Goal: Book appointment/travel/reservation

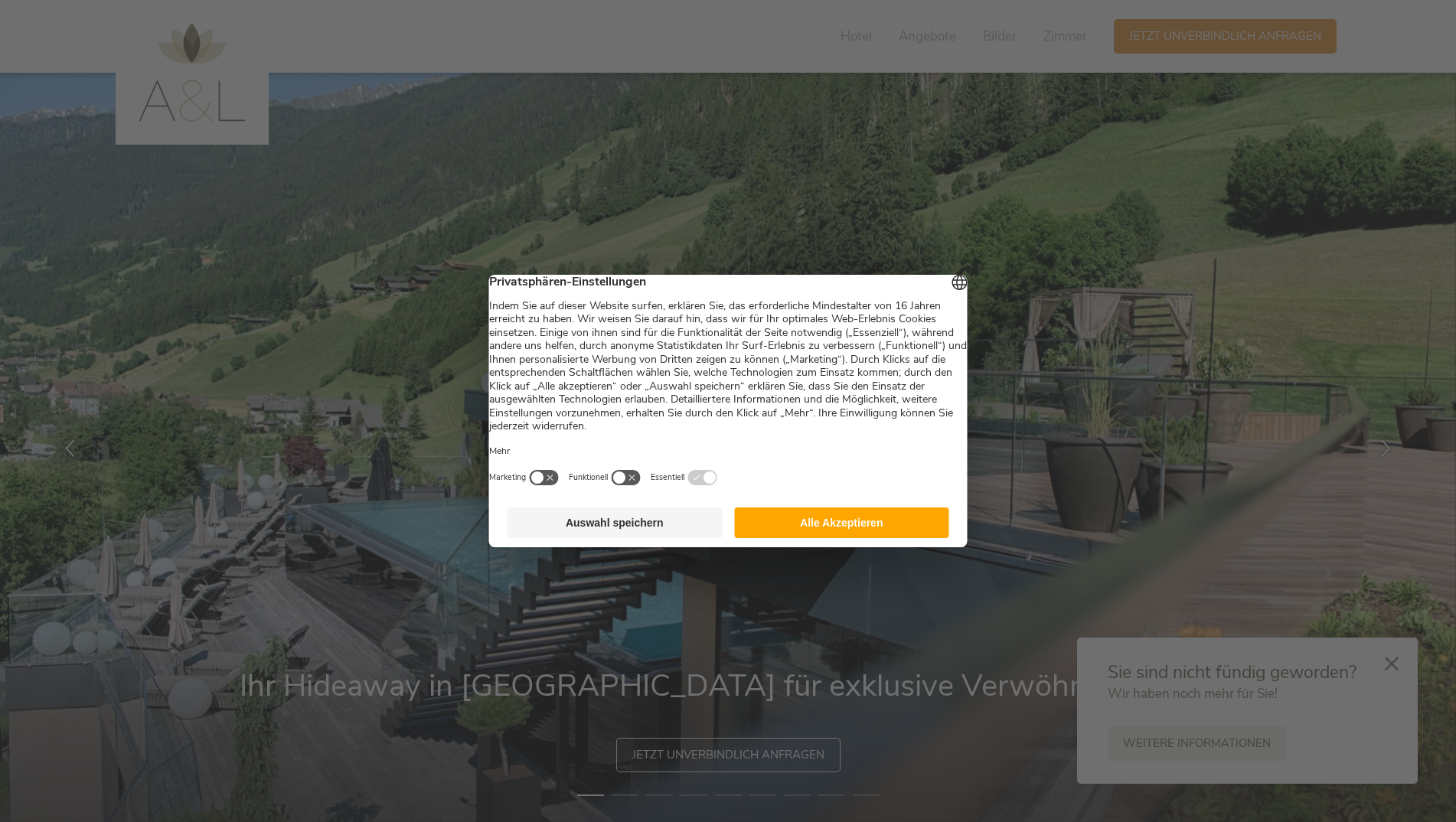
click at [838, 521] on button "Alle Akzeptieren" at bounding box center [841, 523] width 215 height 30
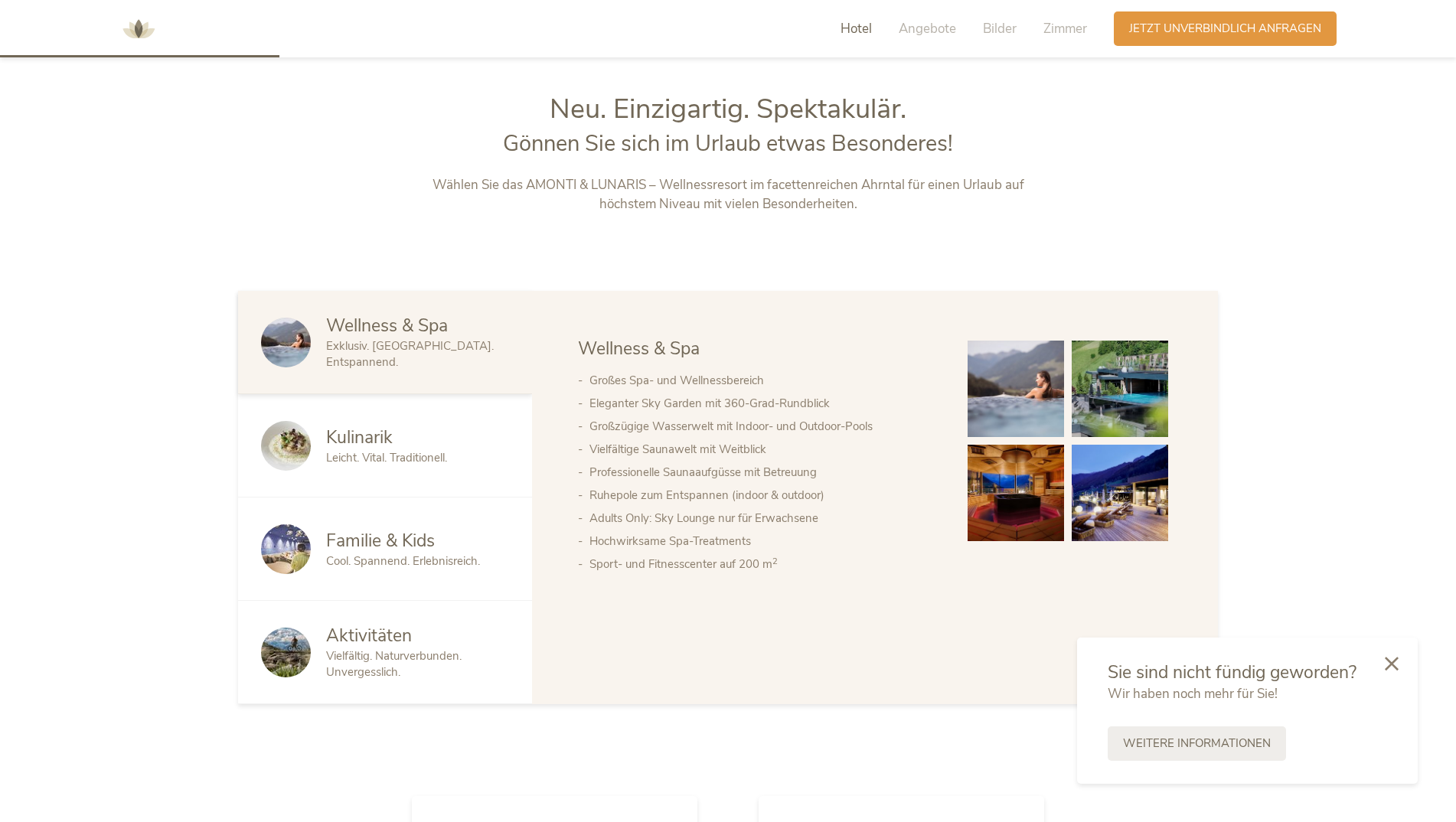
scroll to position [881, 0]
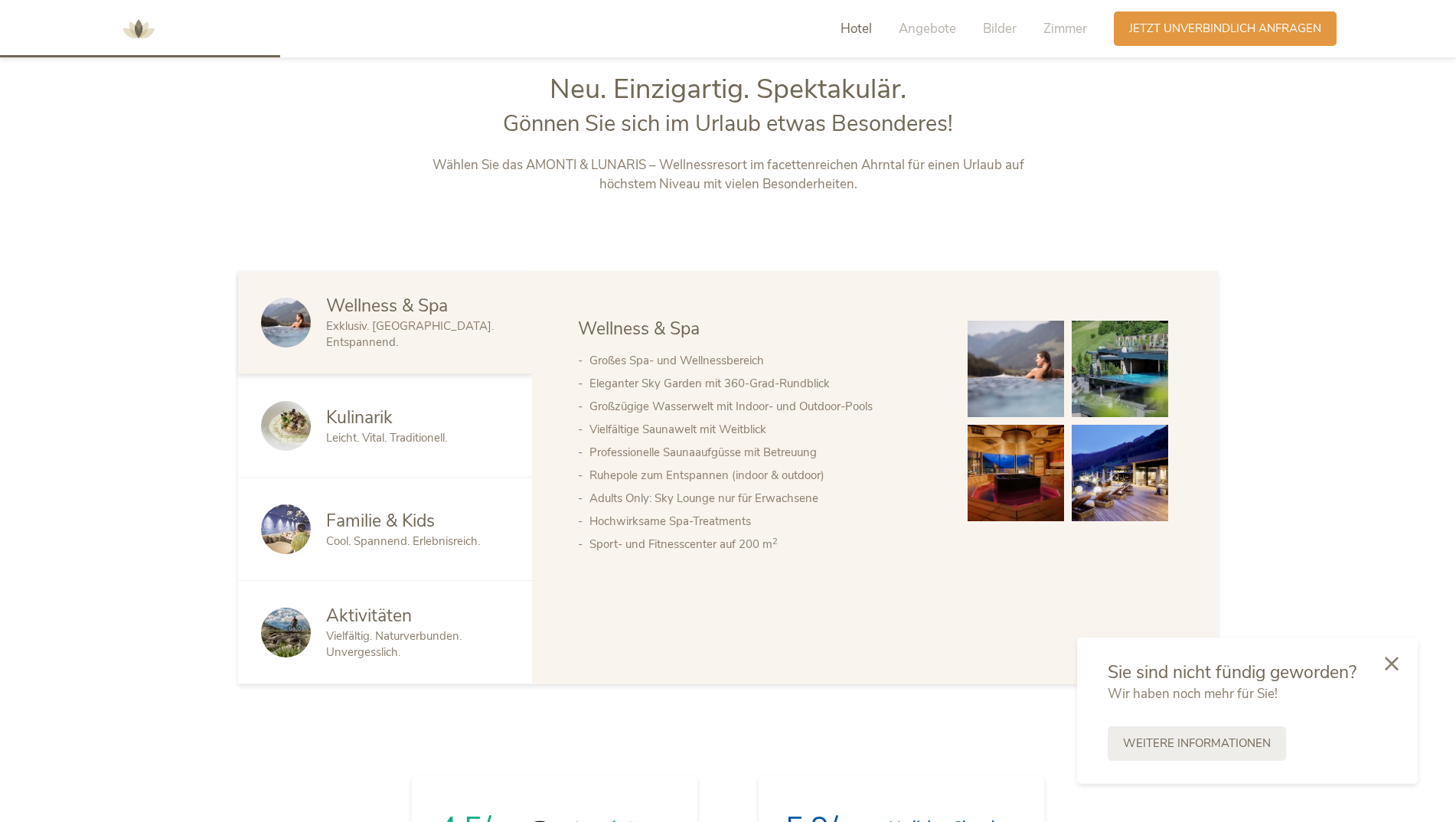
click at [397, 531] on span "Familie & Kids" at bounding box center [380, 521] width 109 height 24
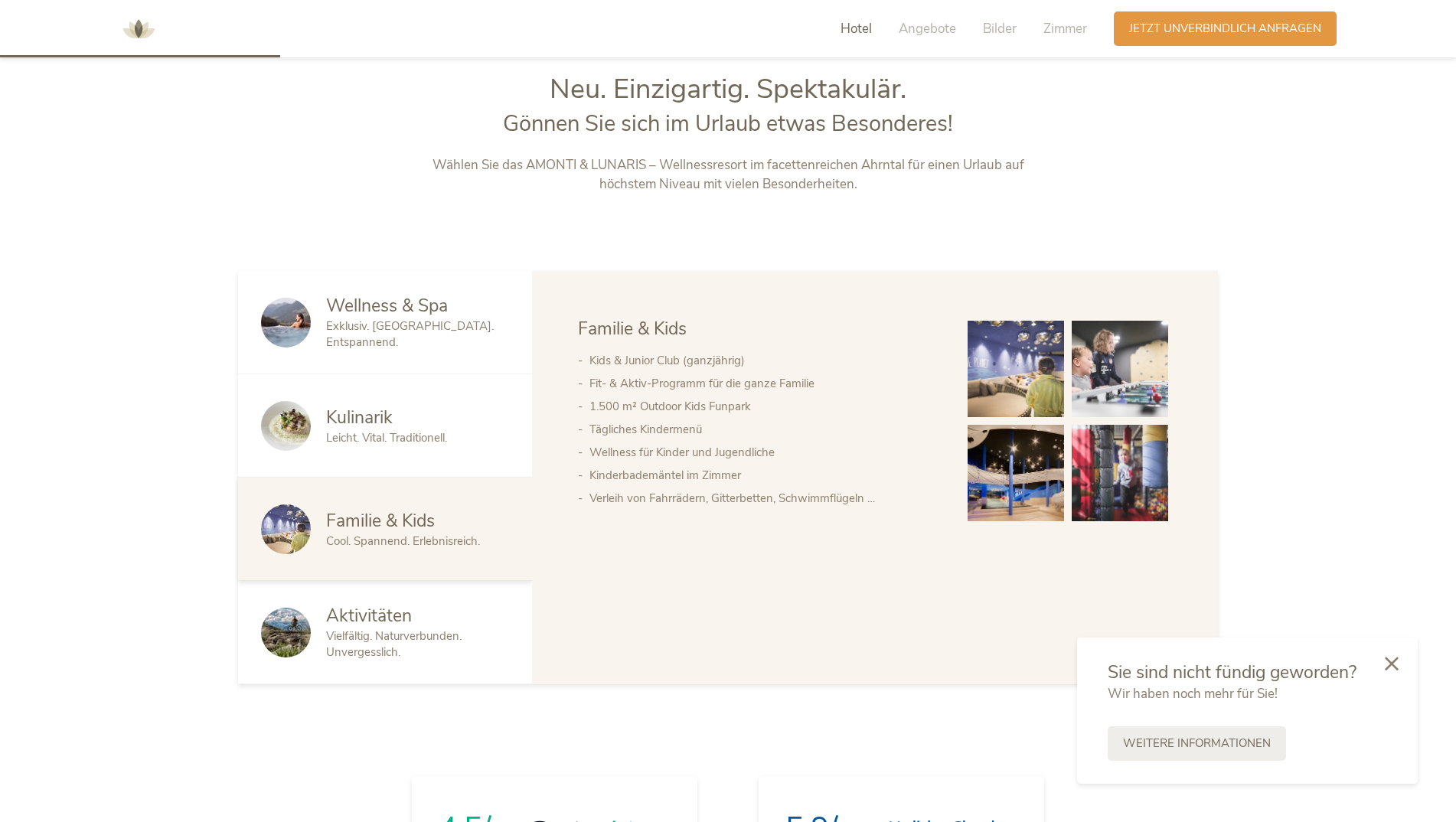
click at [1001, 382] on img at bounding box center [1016, 369] width 96 height 96
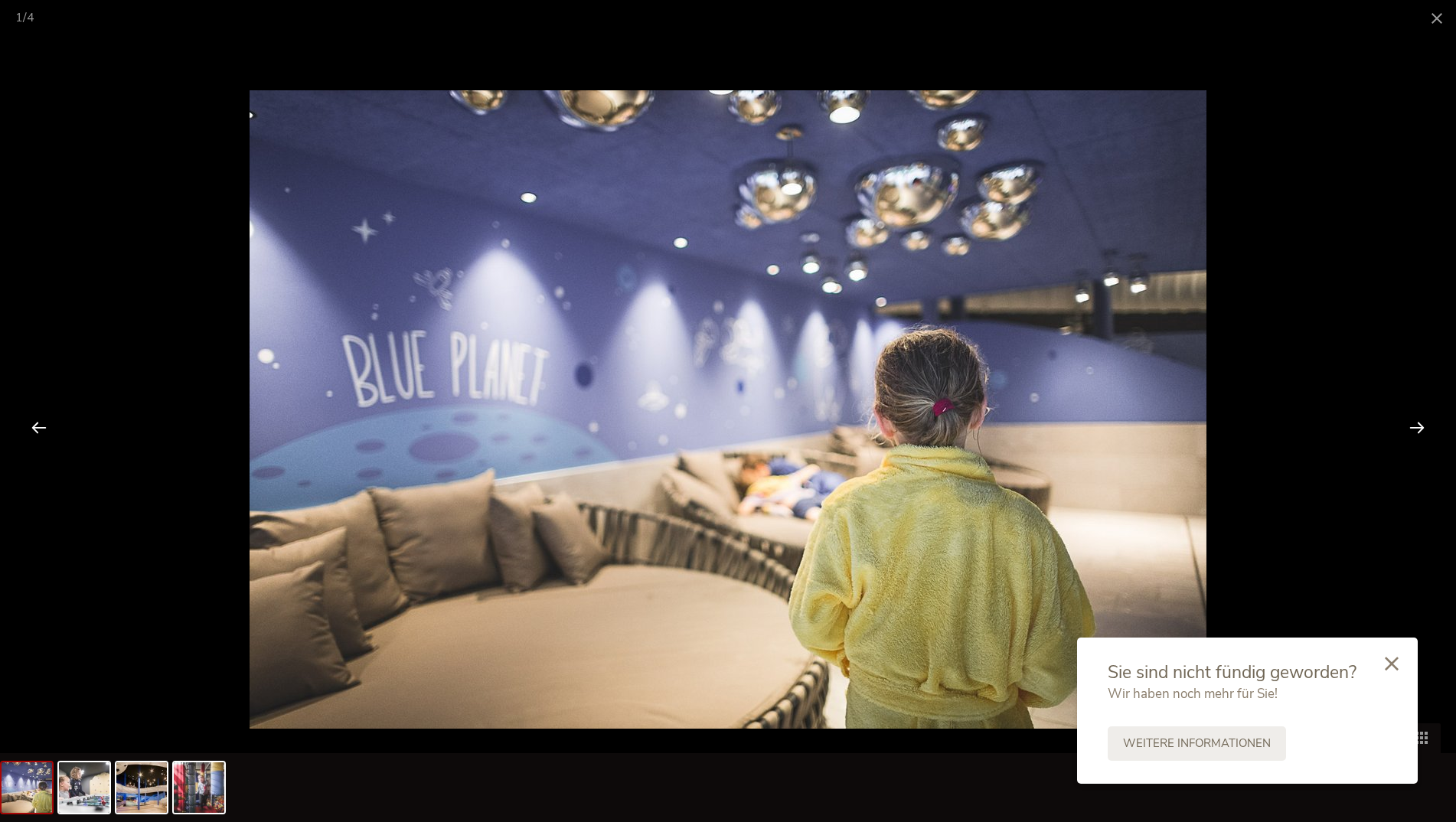
click at [1415, 427] on div at bounding box center [1416, 427] width 47 height 47
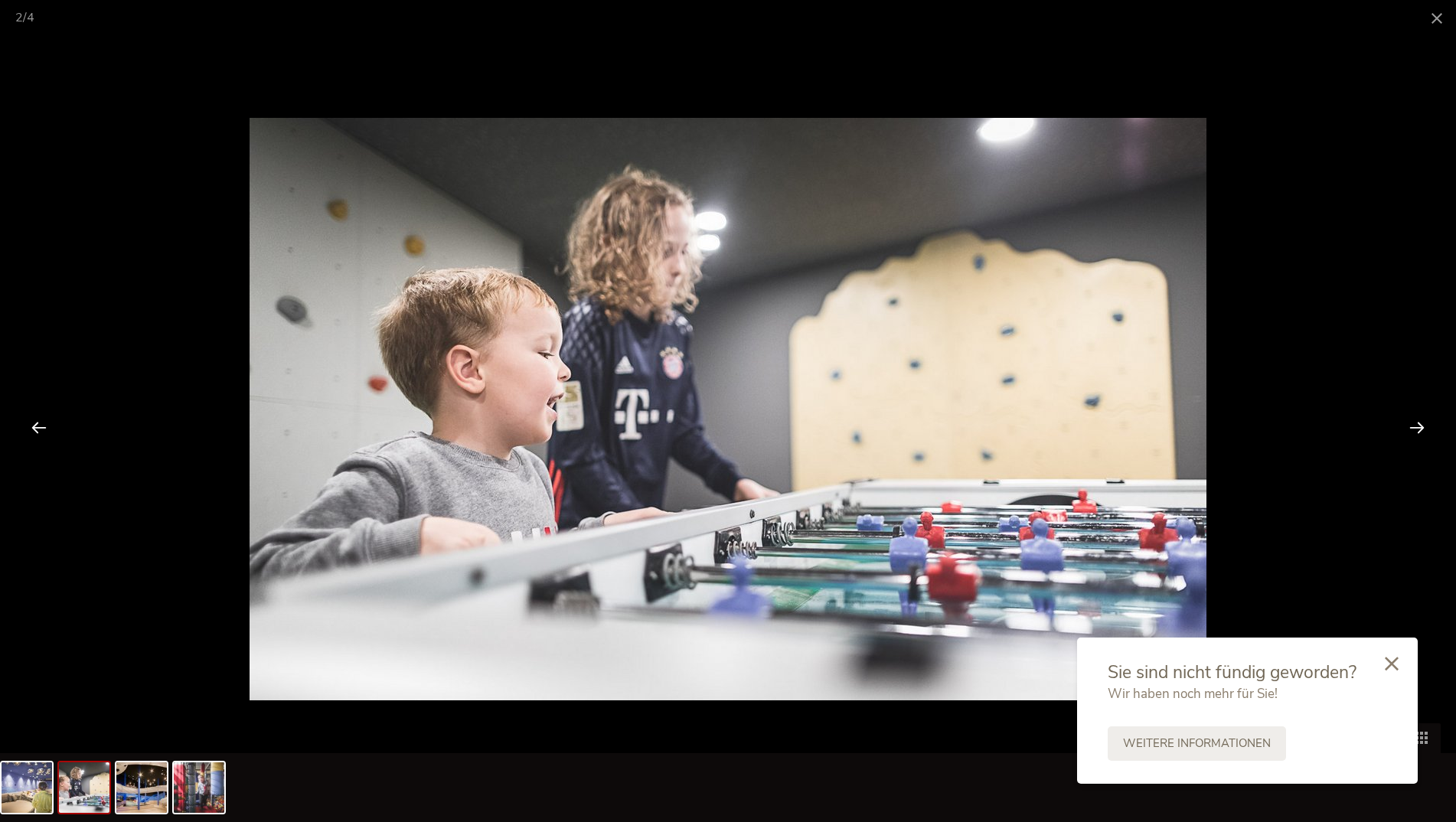
click at [1415, 427] on div at bounding box center [1416, 427] width 47 height 47
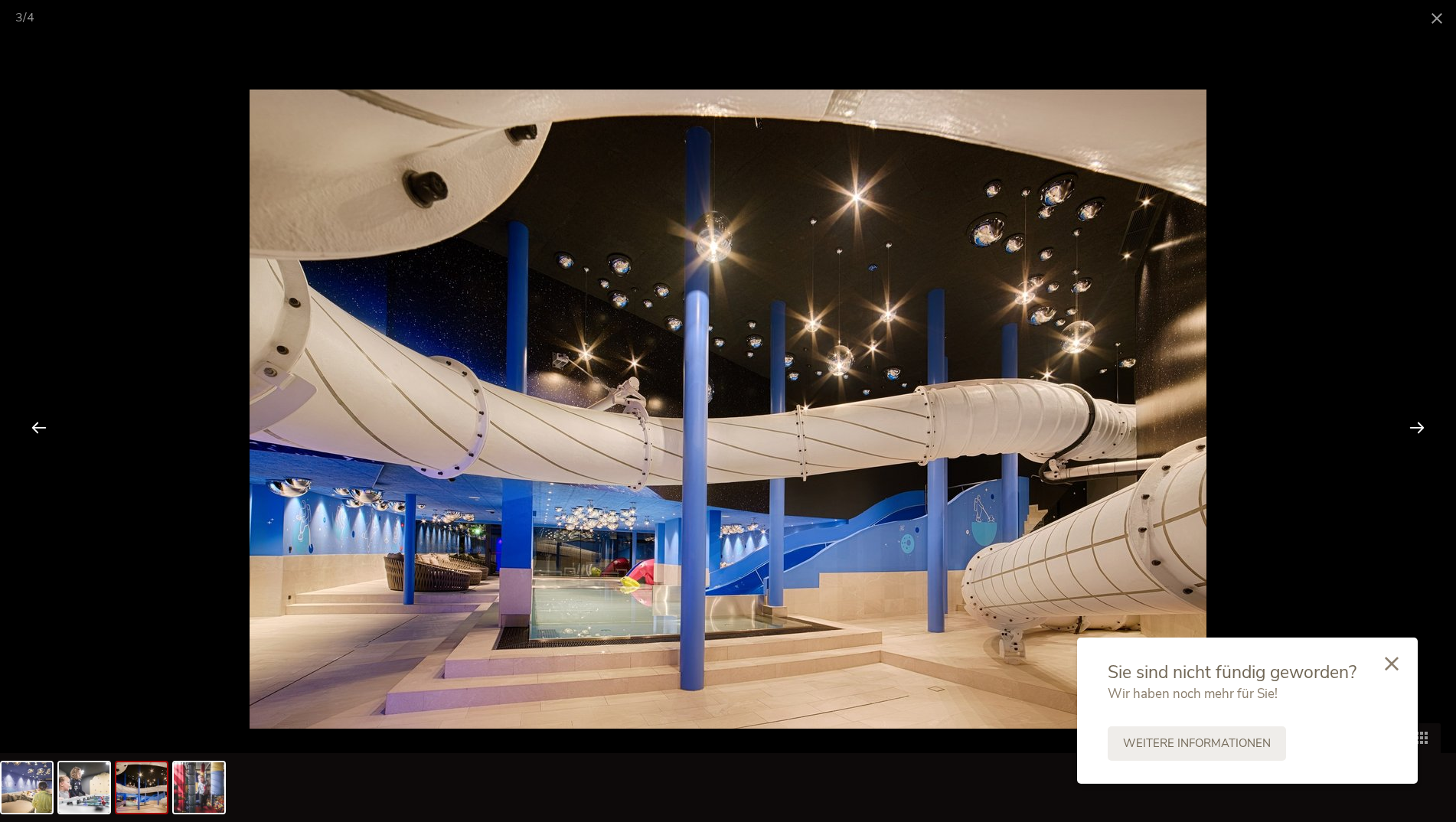
click at [1415, 427] on div at bounding box center [1416, 427] width 47 height 47
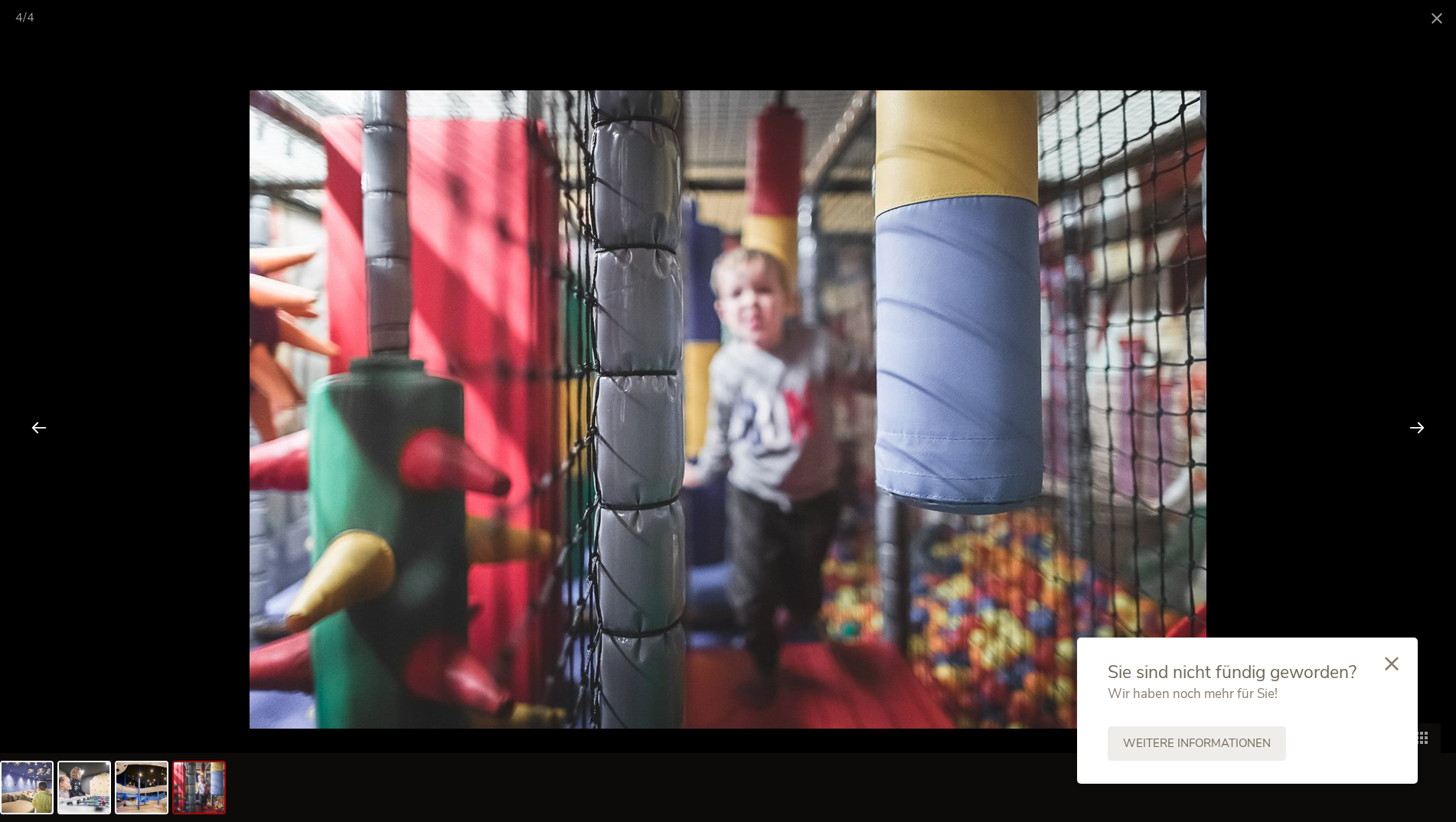
click at [1415, 427] on div at bounding box center [1416, 427] width 47 height 47
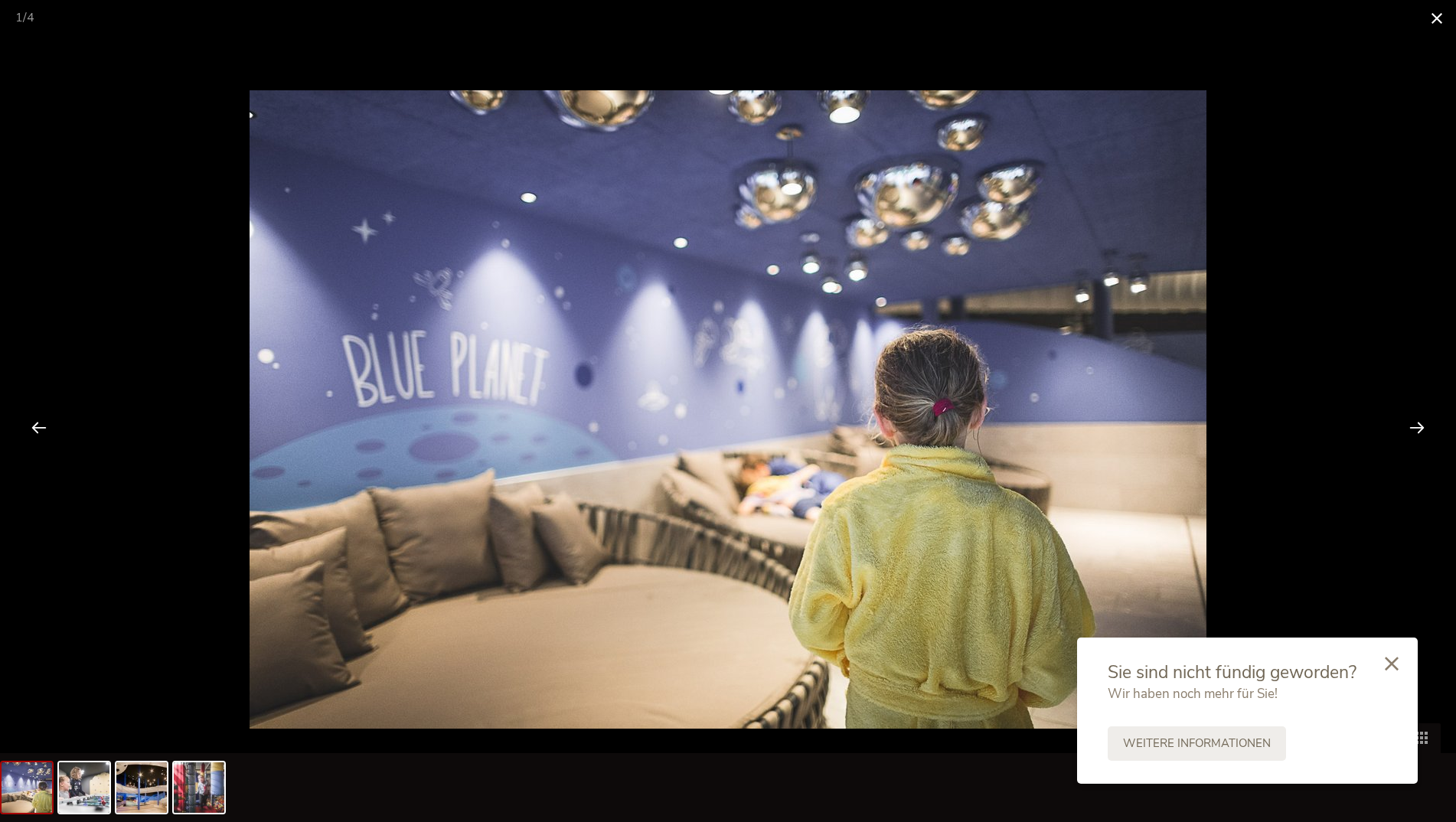
click at [1440, 24] on span at bounding box center [1437, 18] width 38 height 36
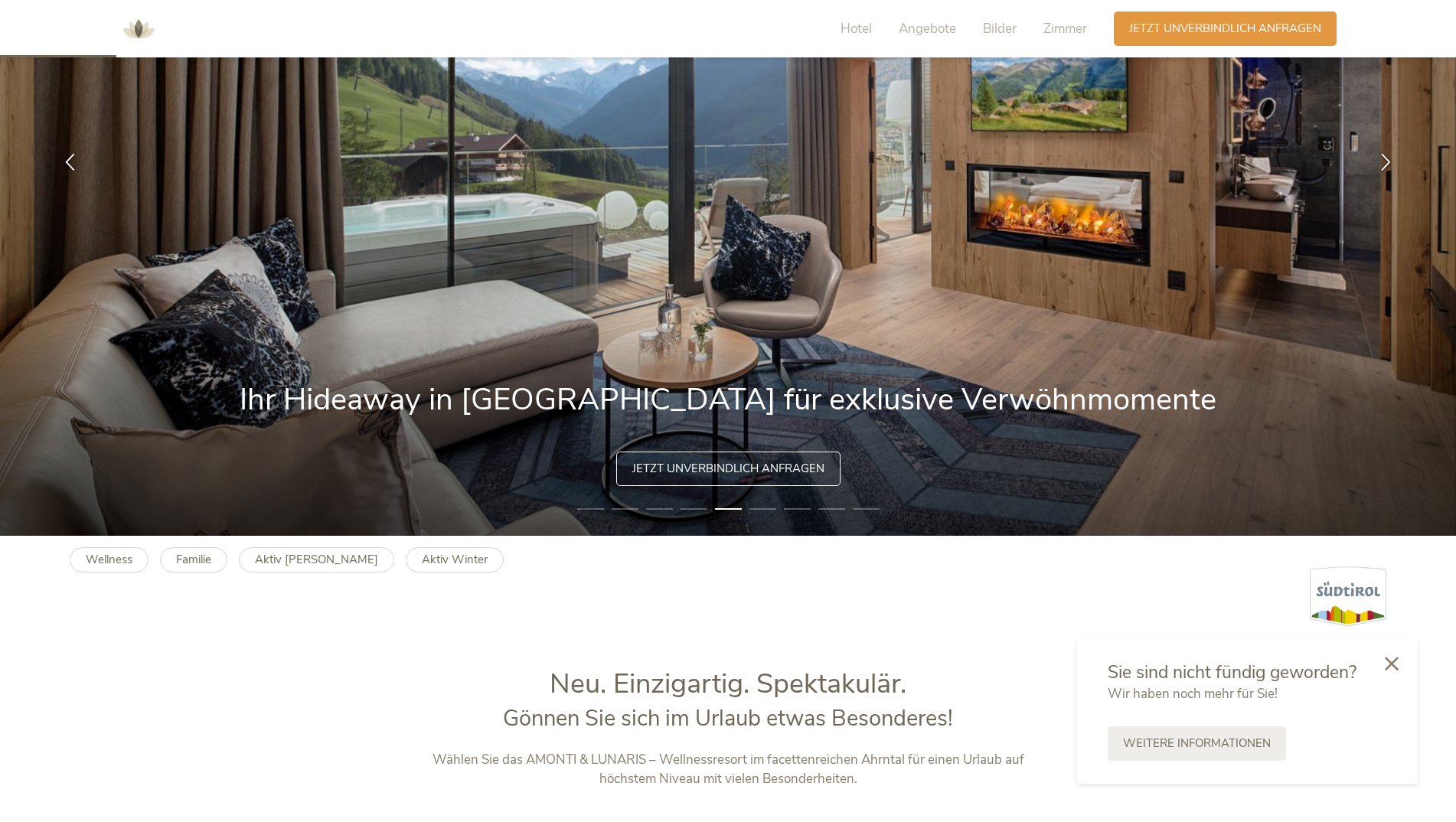
scroll to position [178, 0]
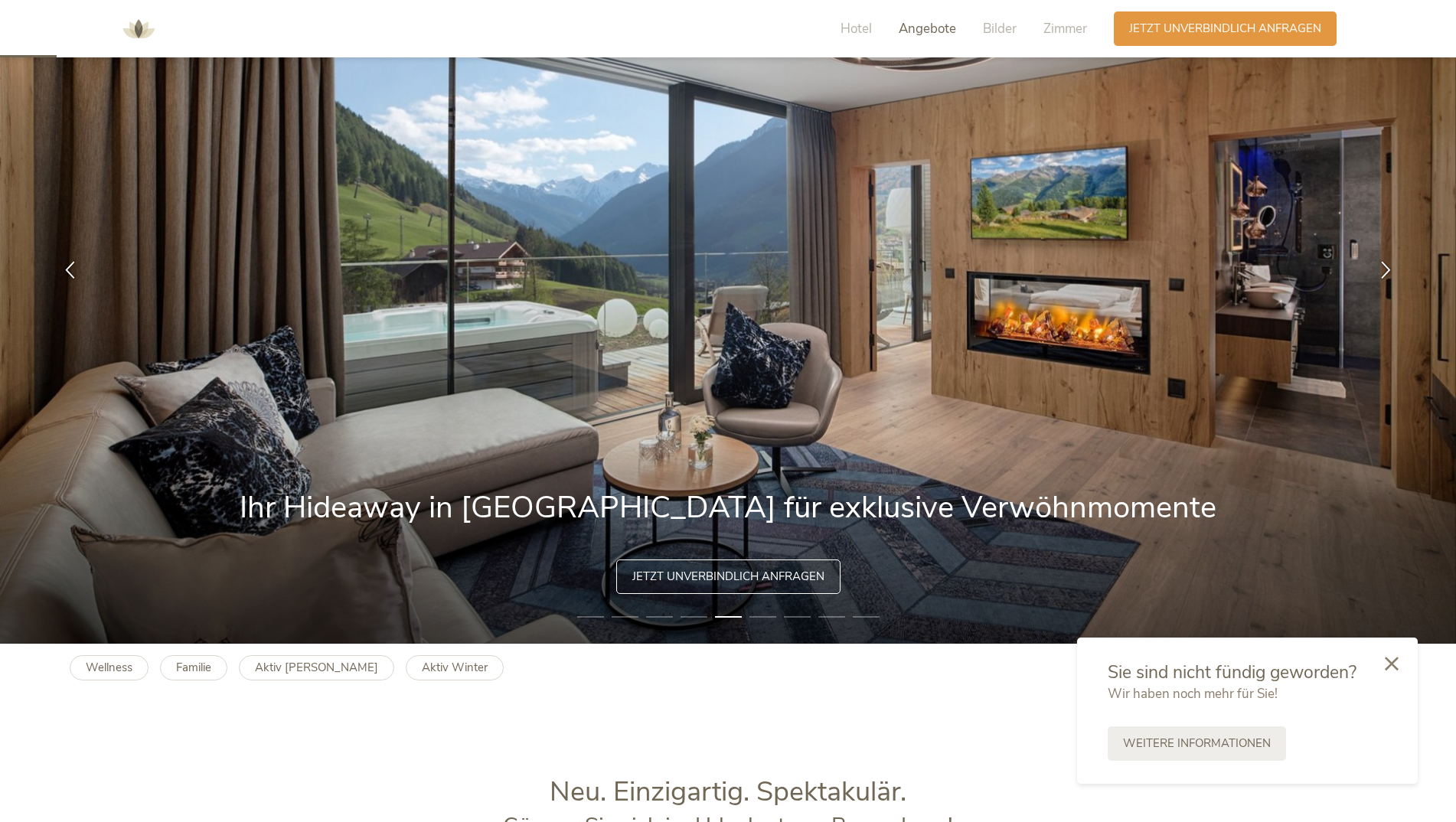
click at [930, 28] on span "Angebote" at bounding box center [928, 29] width 58 height 18
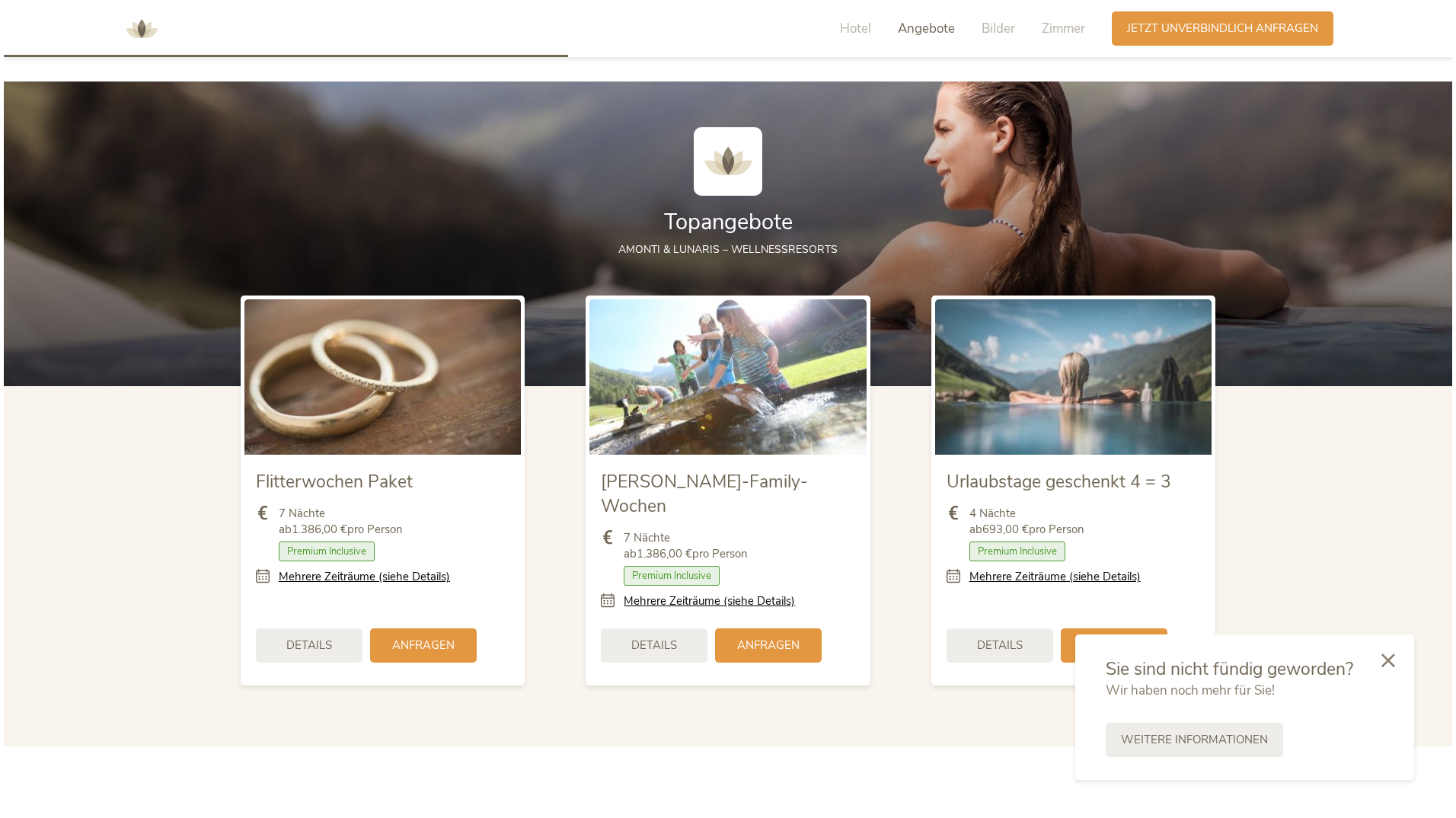
scroll to position [1775, 0]
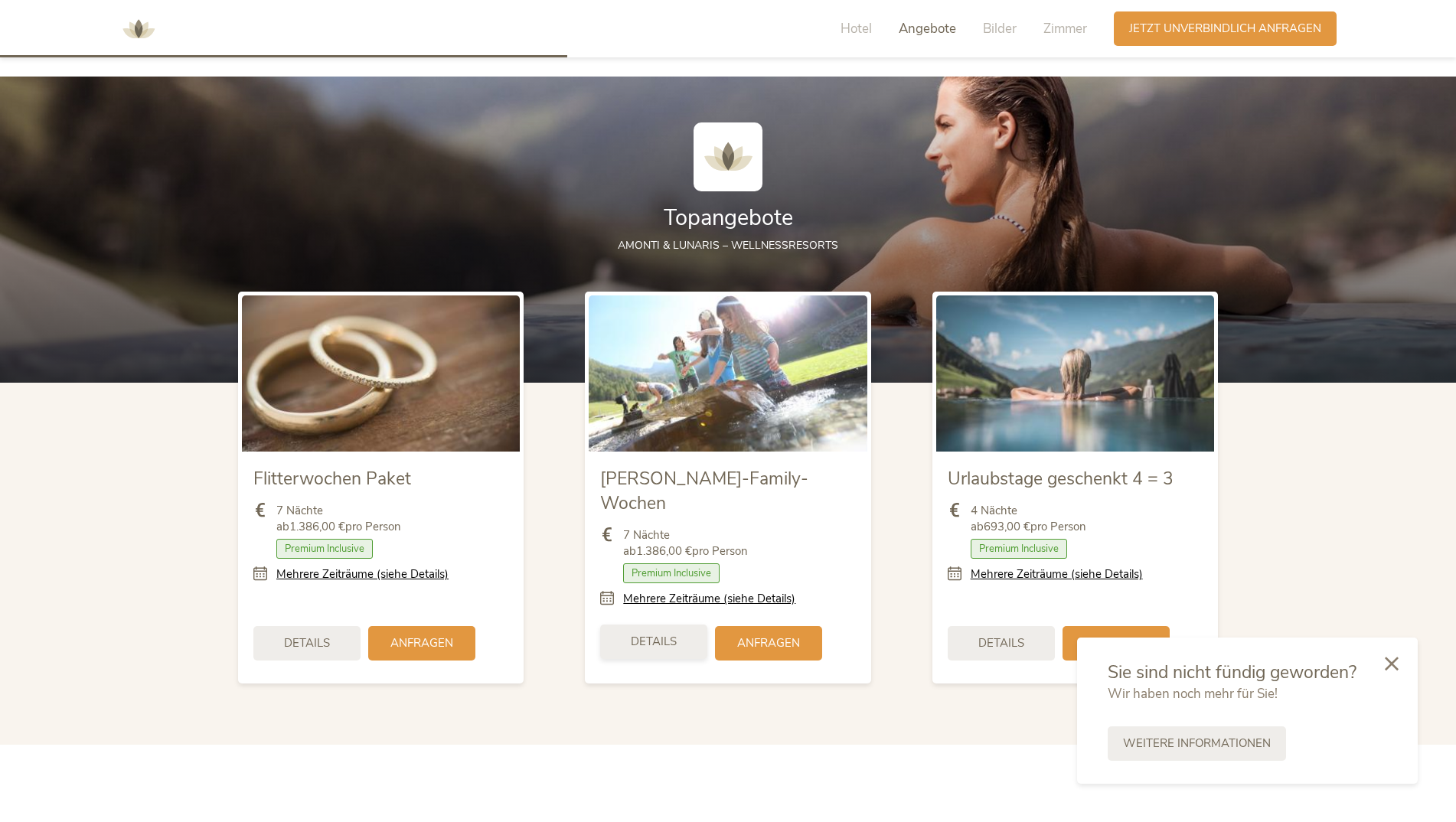
click at [678, 624] on div "Details" at bounding box center [654, 641] width 107 height 34
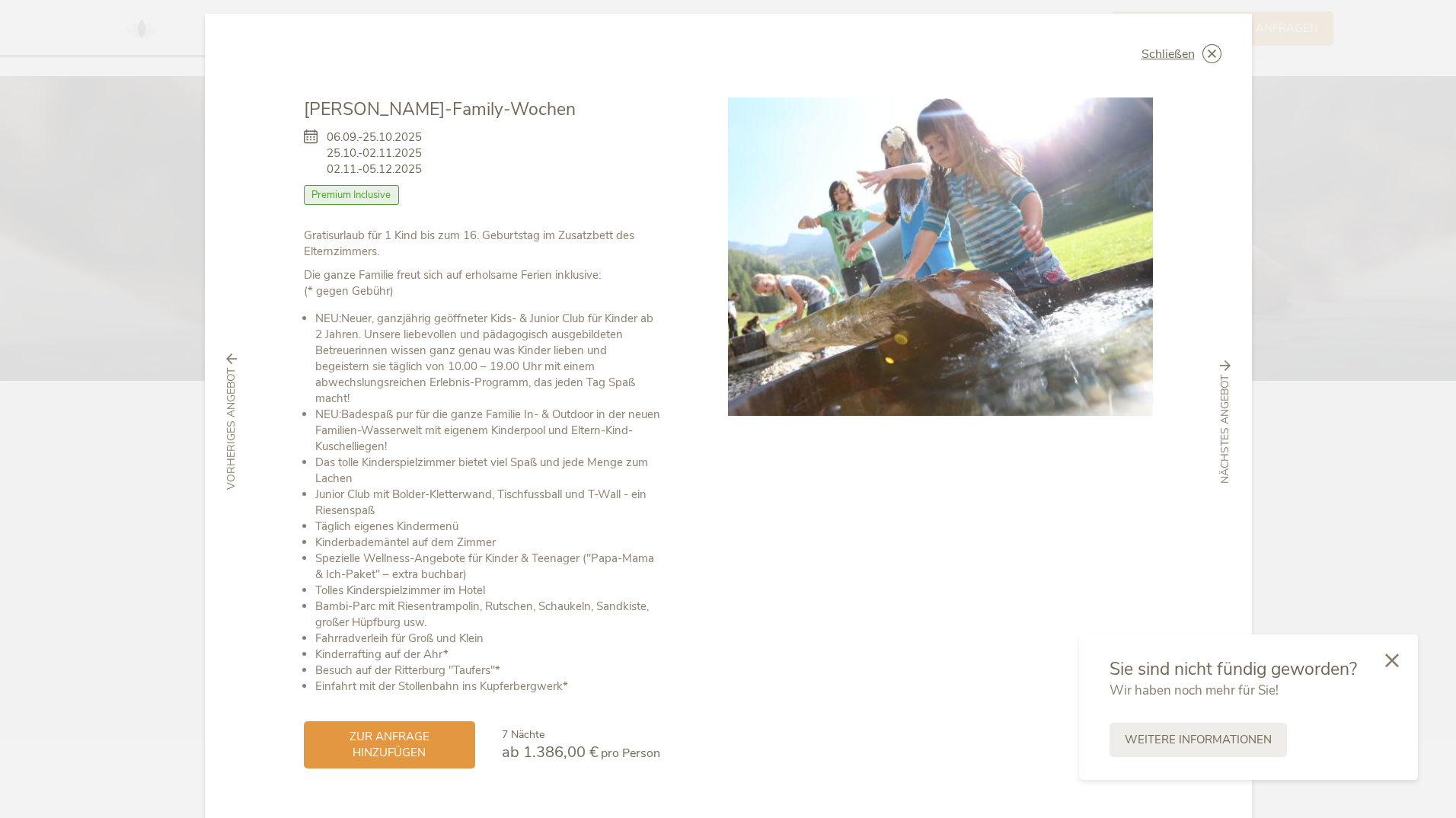
scroll to position [44, 0]
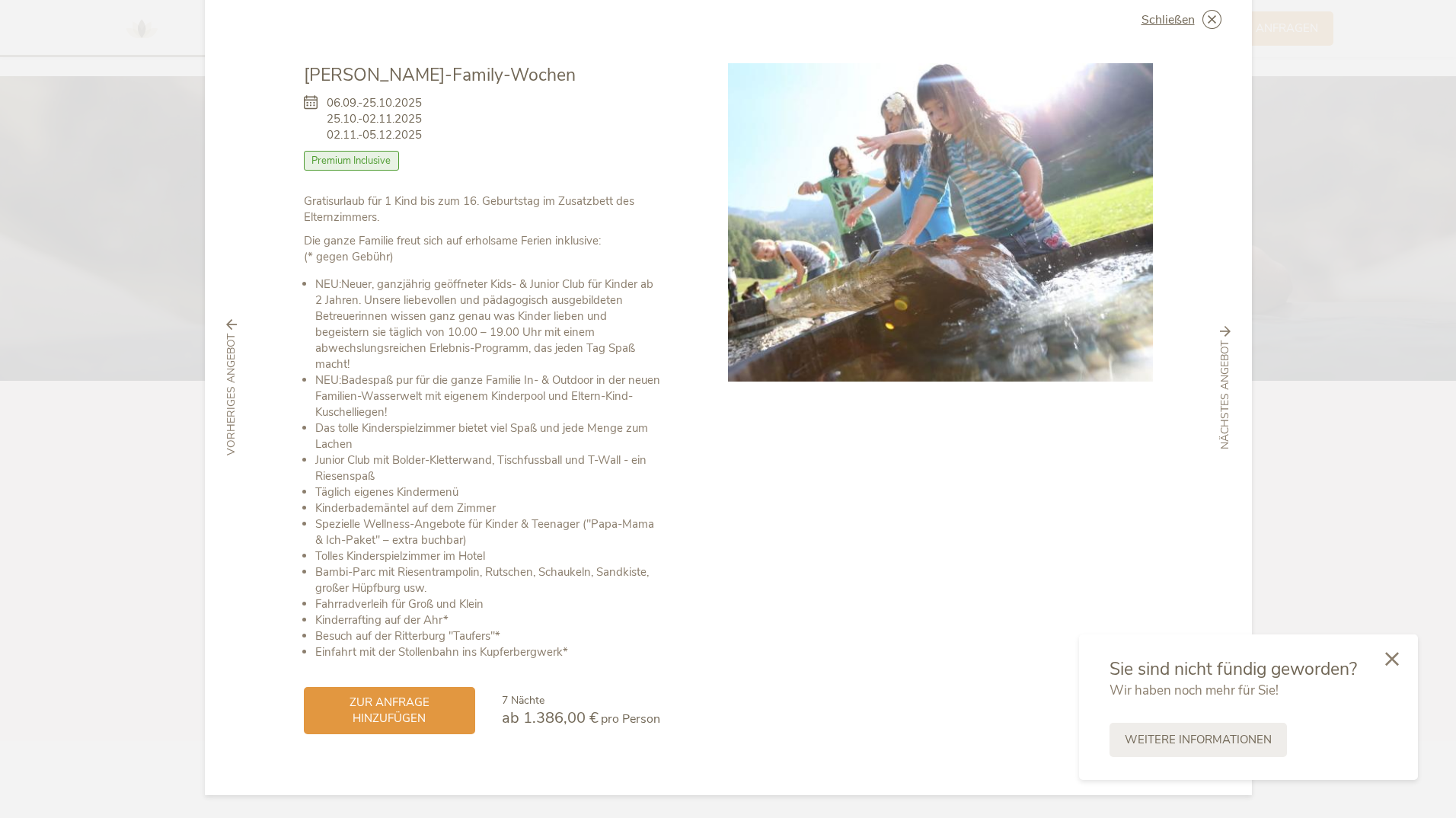
click at [1389, 659] on icon at bounding box center [1391, 658] width 14 height 14
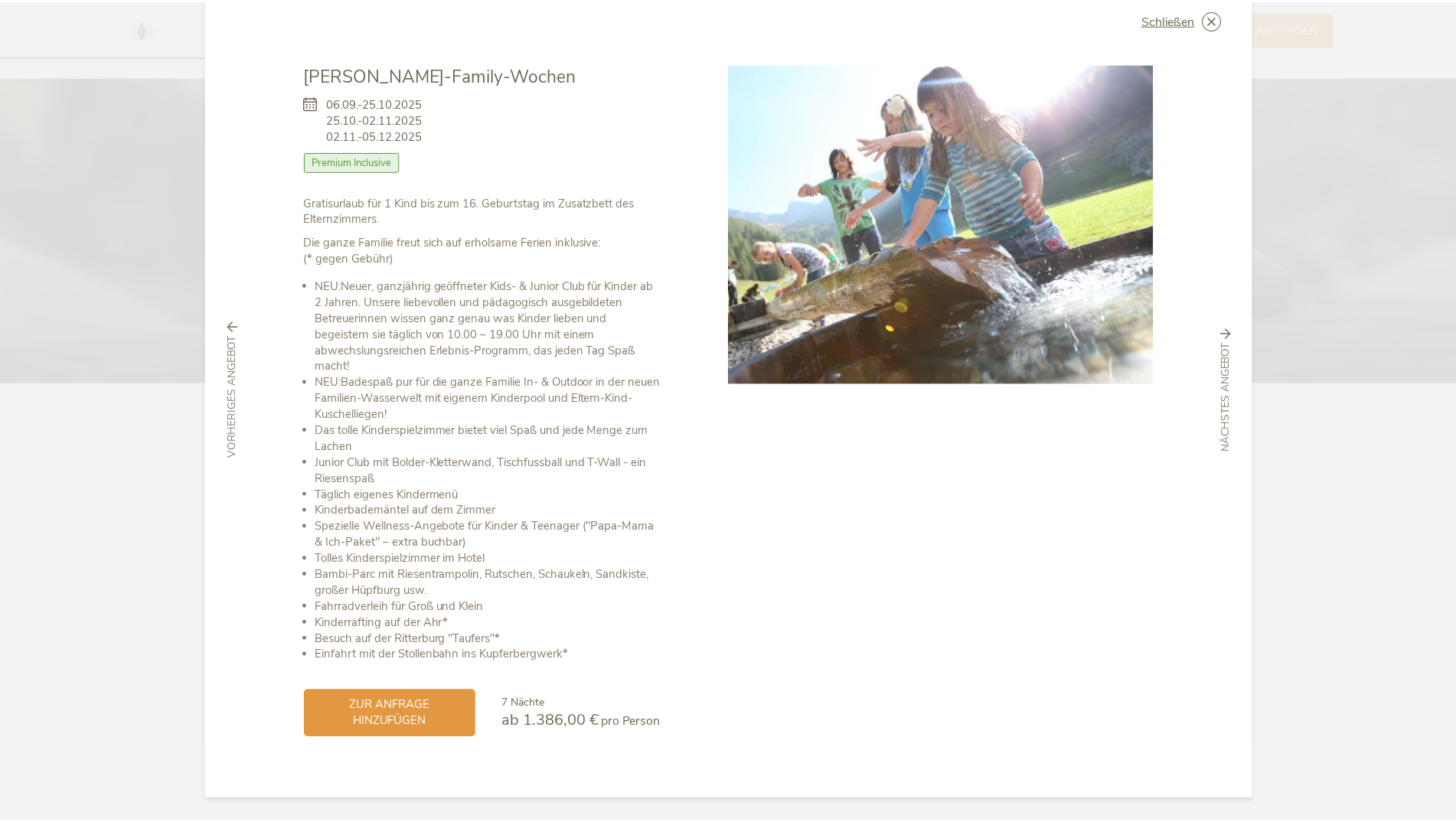
scroll to position [0, 0]
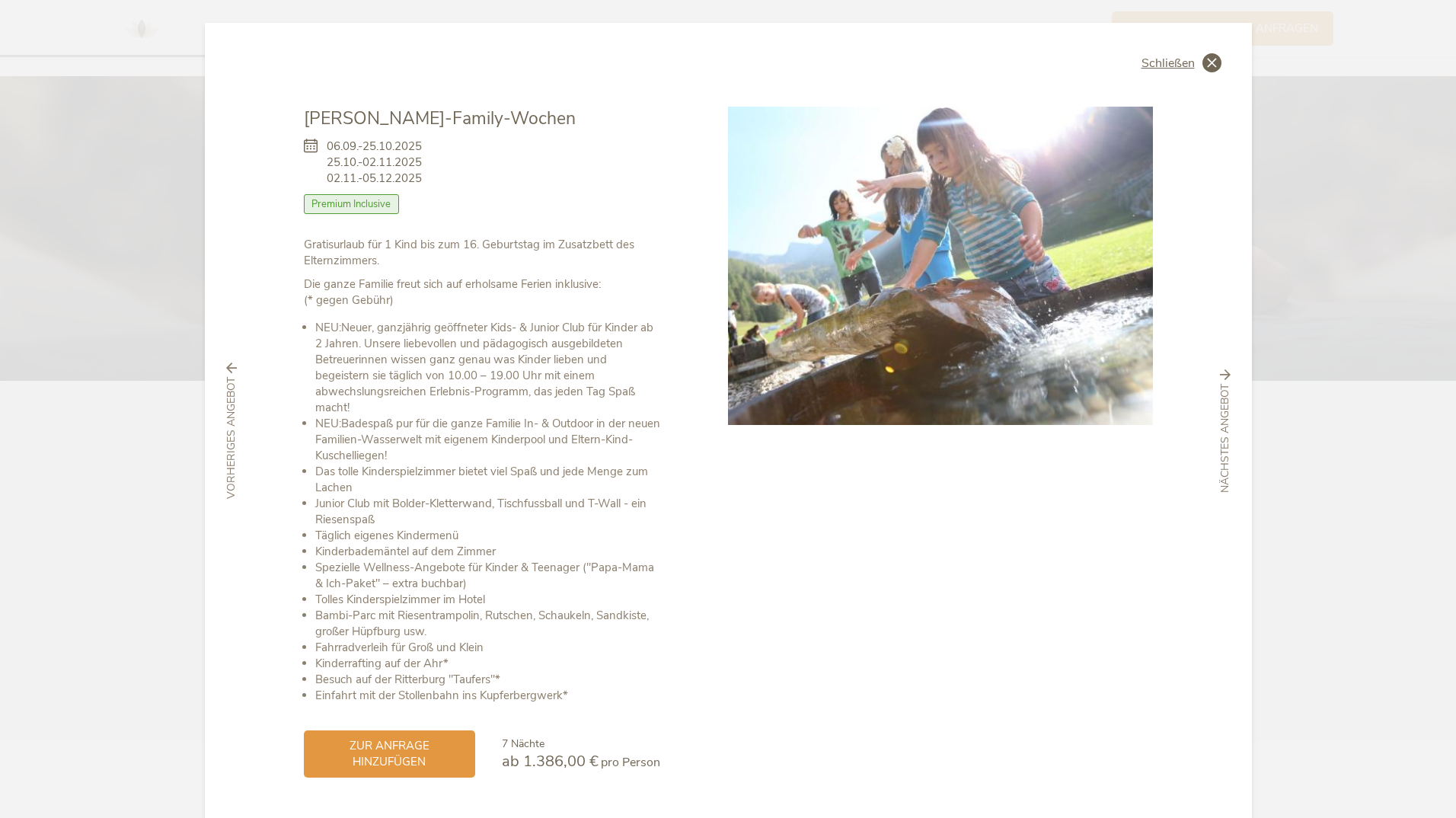
click at [1211, 65] on icon at bounding box center [1212, 63] width 19 height 19
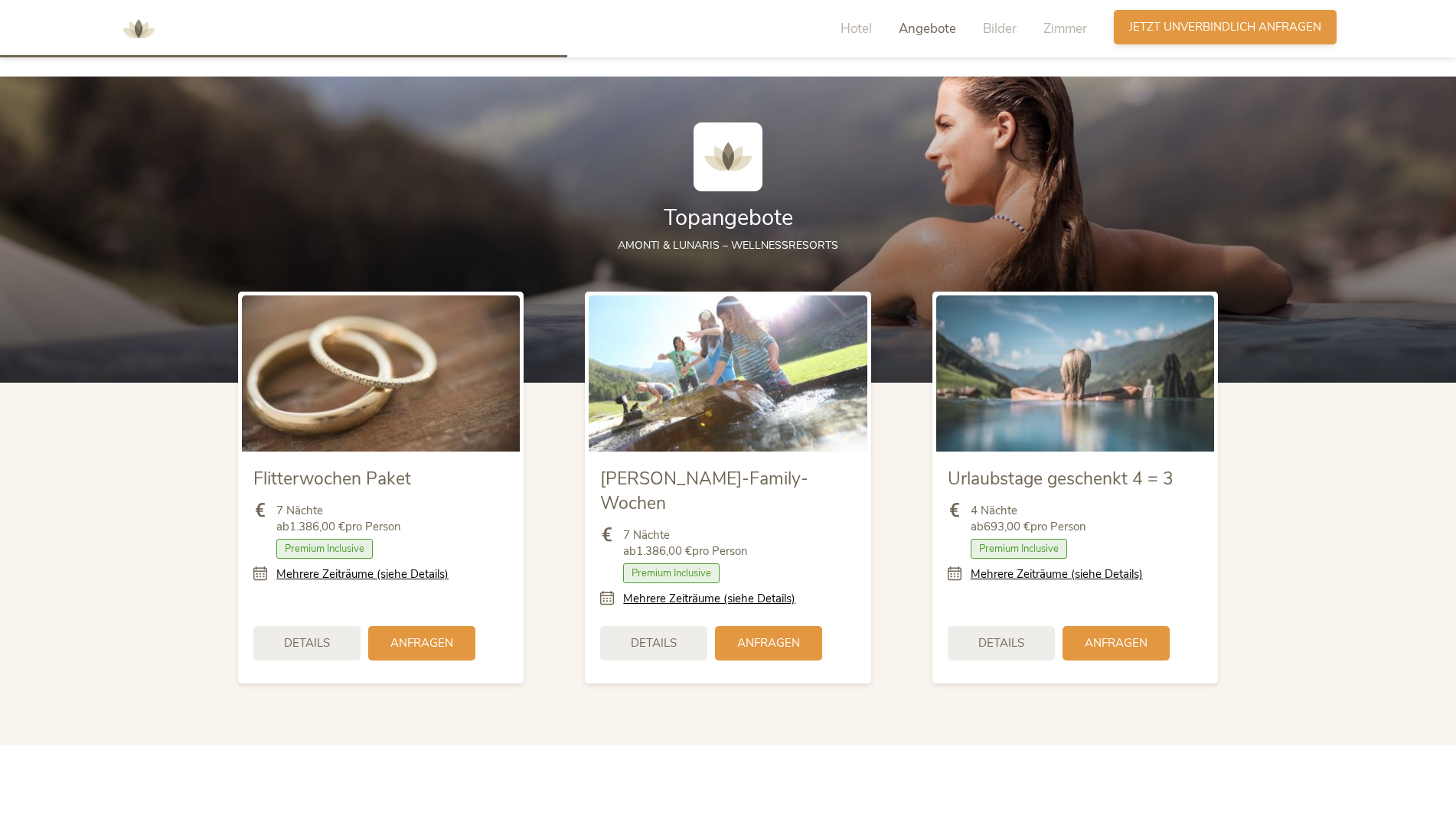
click at [1186, 24] on span "Jetzt unverbindlich anfragen" at bounding box center [1225, 27] width 192 height 16
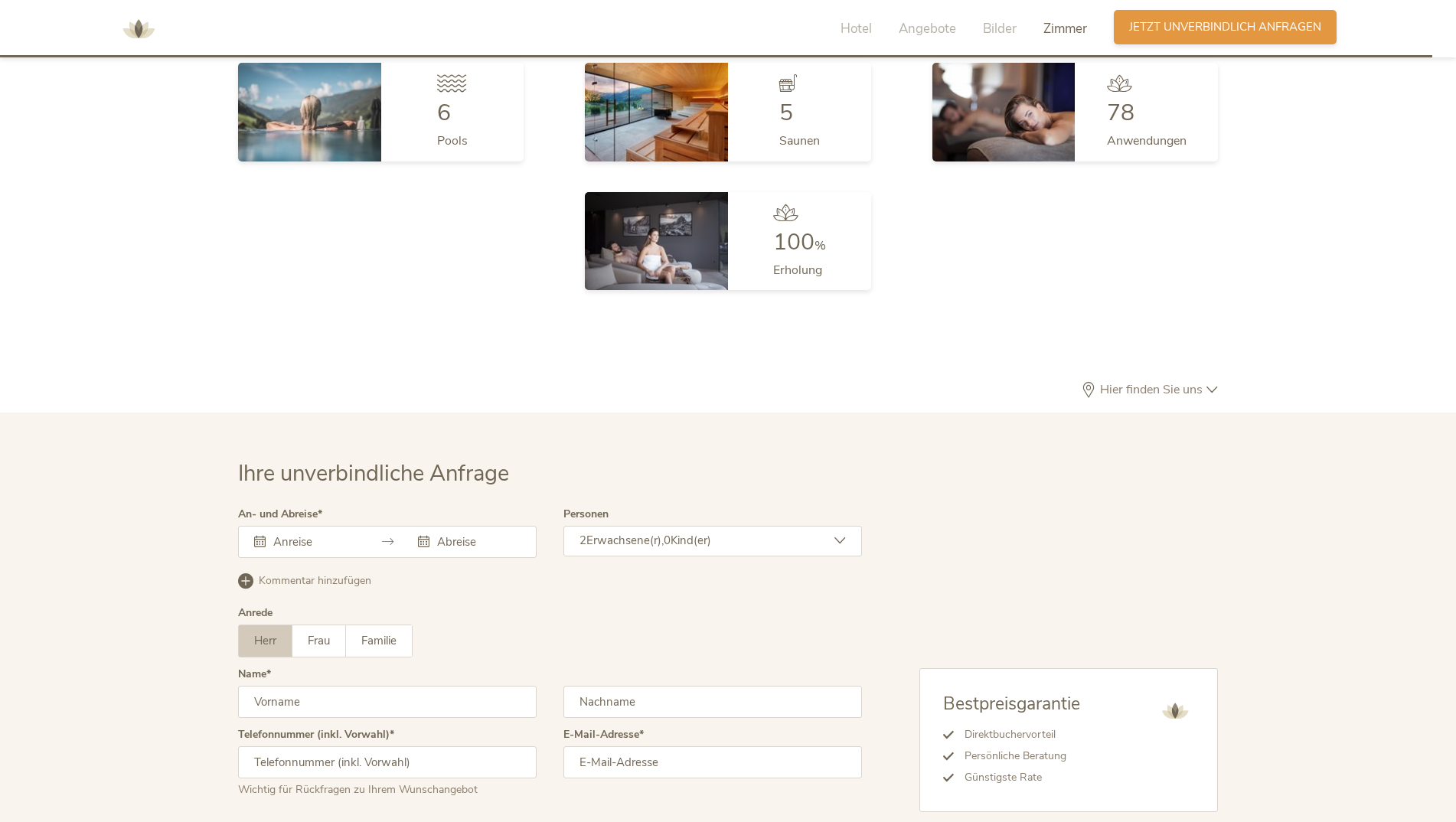
scroll to position [4581, 0]
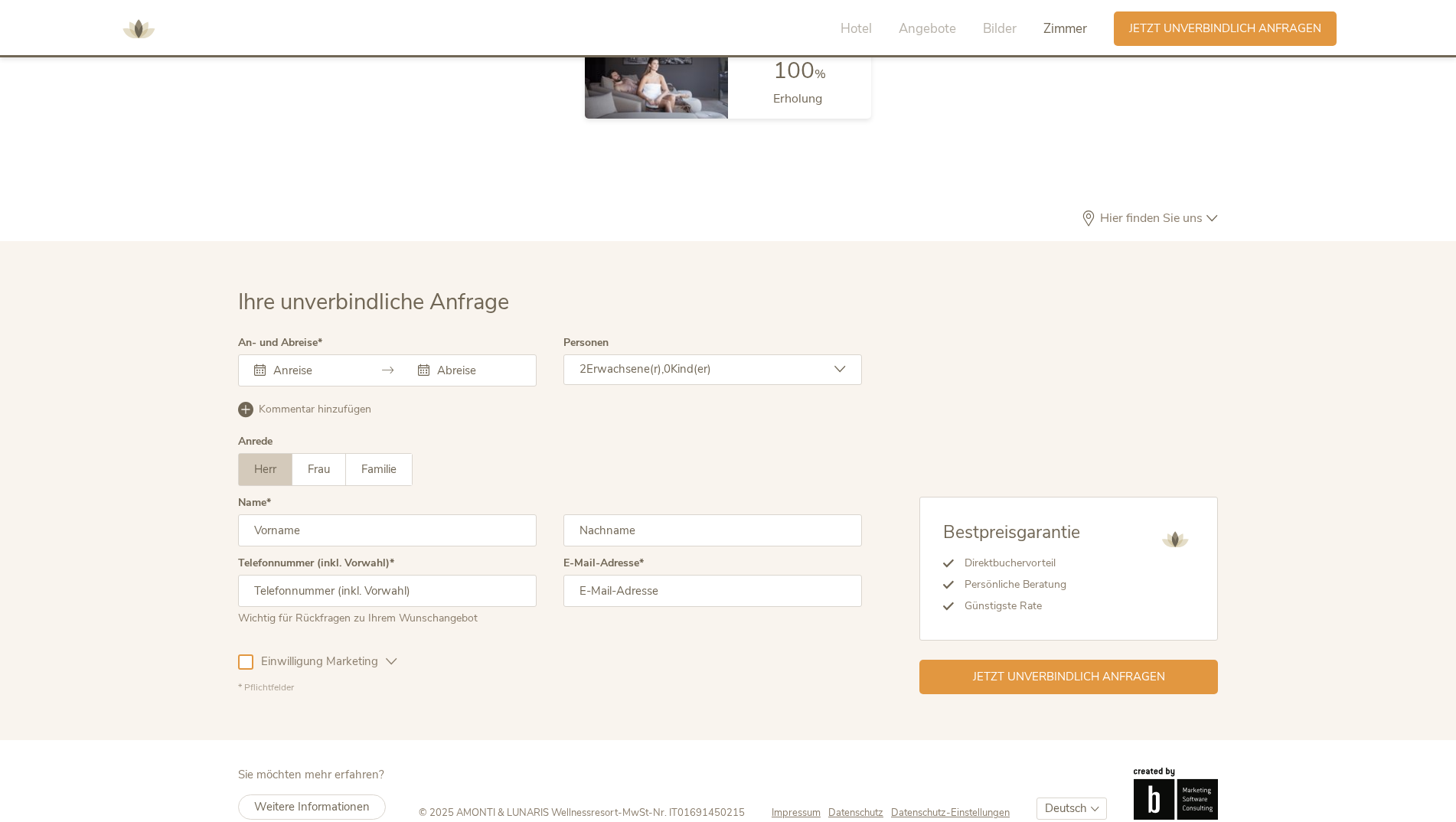
click at [293, 355] on div at bounding box center [387, 371] width 299 height 32
click at [253, 355] on div at bounding box center [387, 371] width 299 height 32
click at [257, 364] on icon at bounding box center [259, 370] width 11 height 11
click at [290, 363] on input "text" at bounding box center [313, 370] width 87 height 15
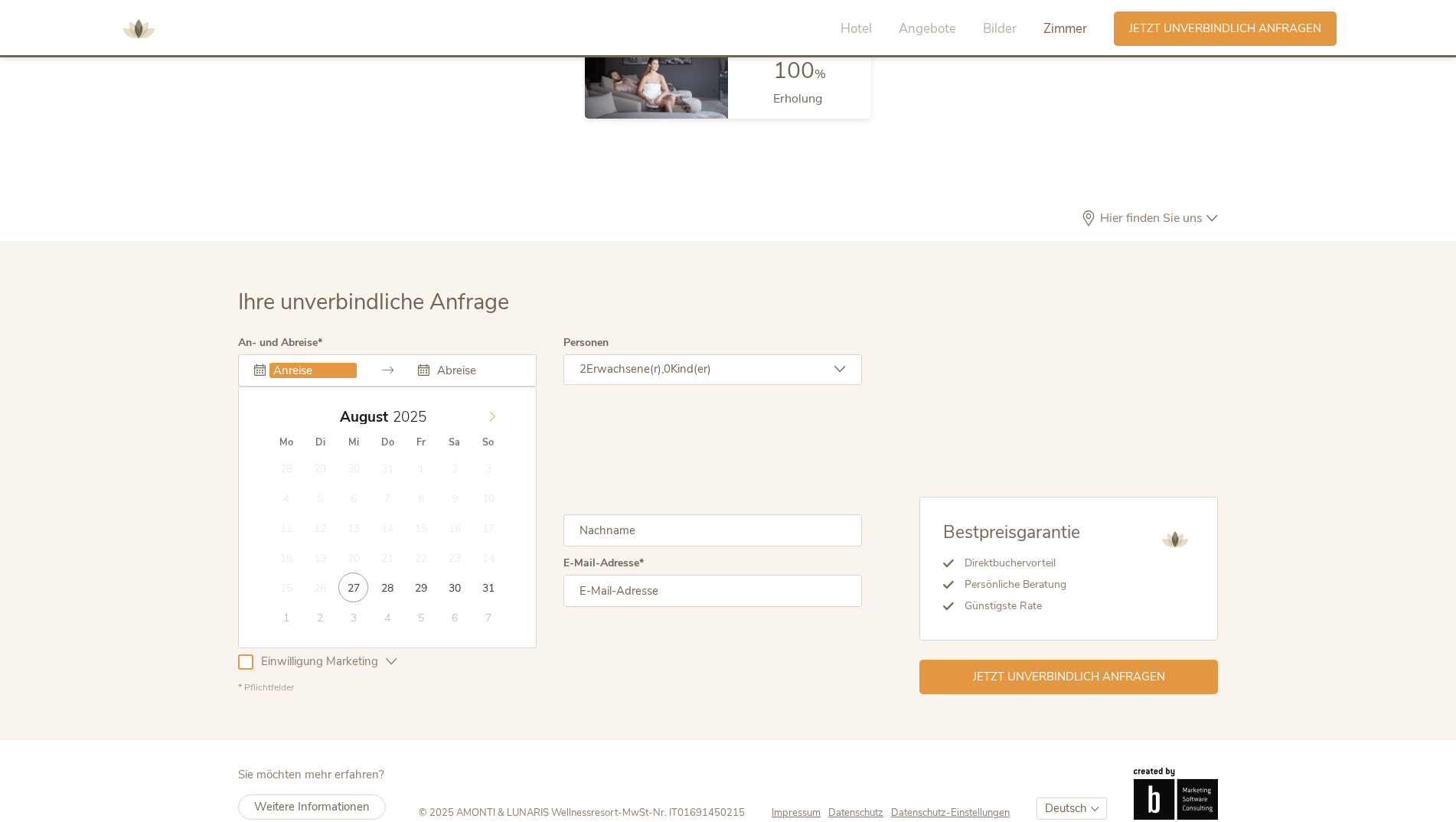
click at [496, 411] on icon at bounding box center [491, 415] width 10 height 10
type input "2026"
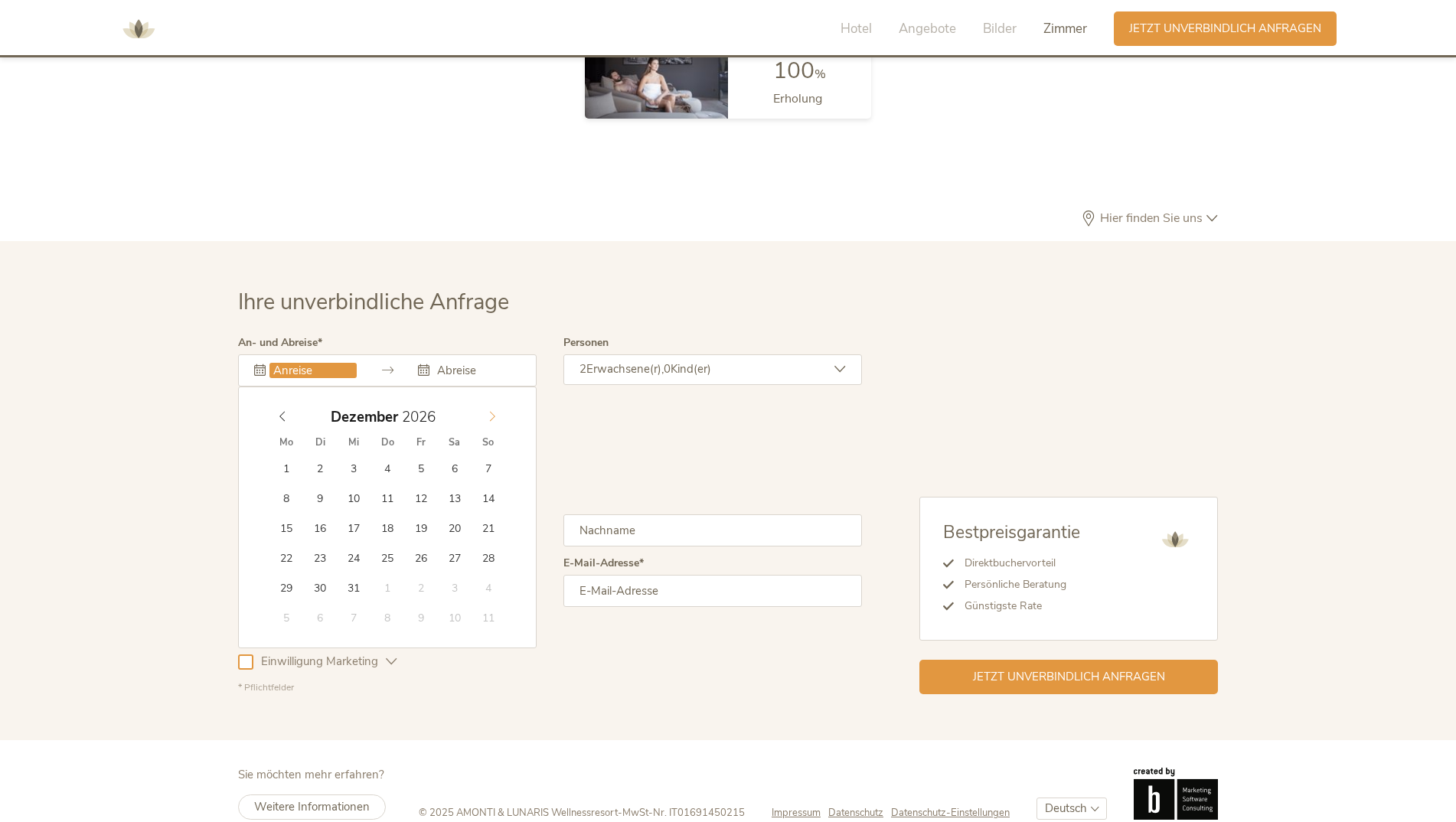
click at [496, 411] on icon at bounding box center [491, 415] width 10 height 10
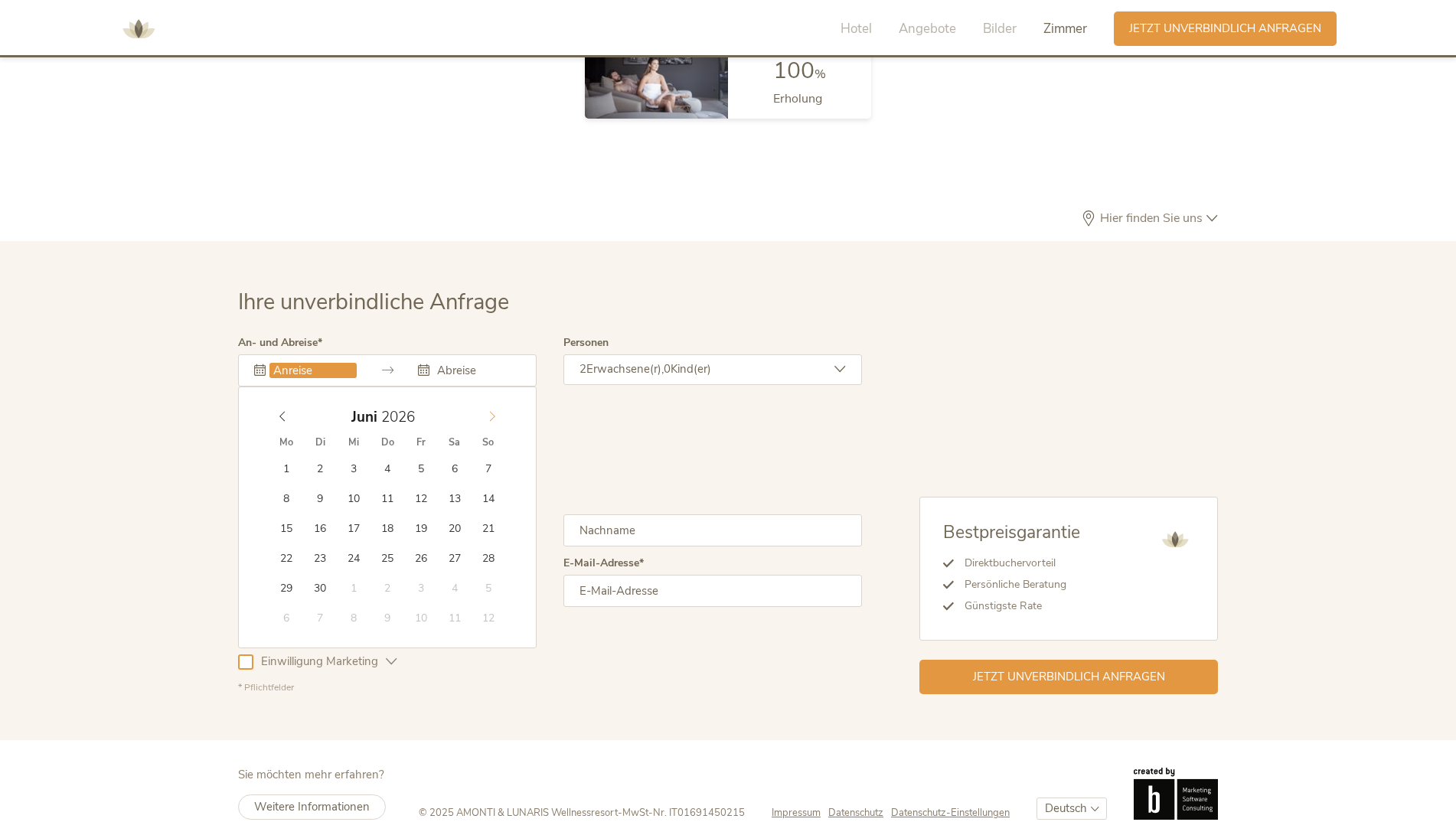
click at [496, 411] on icon at bounding box center [491, 415] width 10 height 10
type input "[DATE]"
type input "2026"
click at [490, 411] on icon at bounding box center [491, 415] width 10 height 10
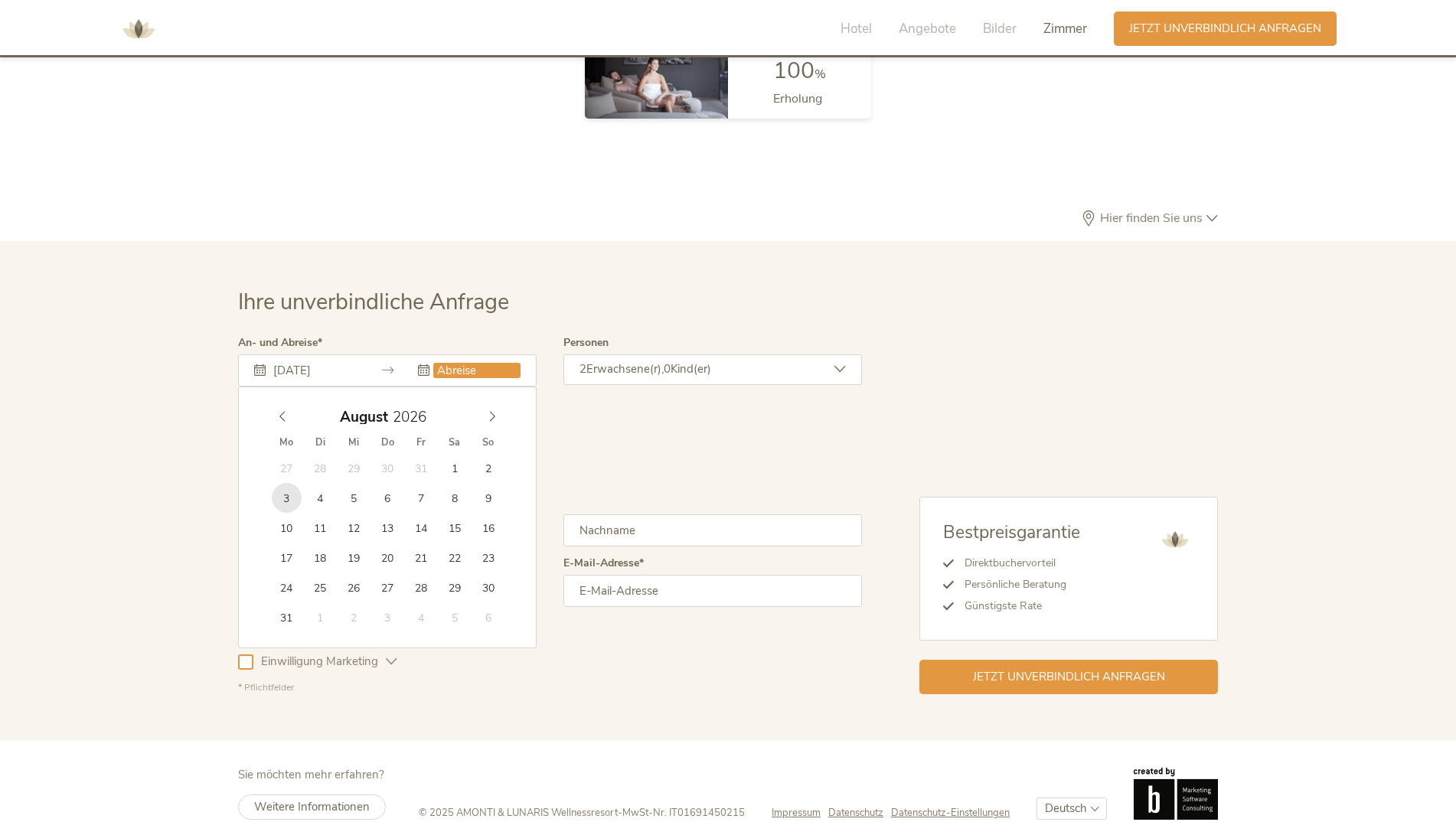
type input "[DATE]"
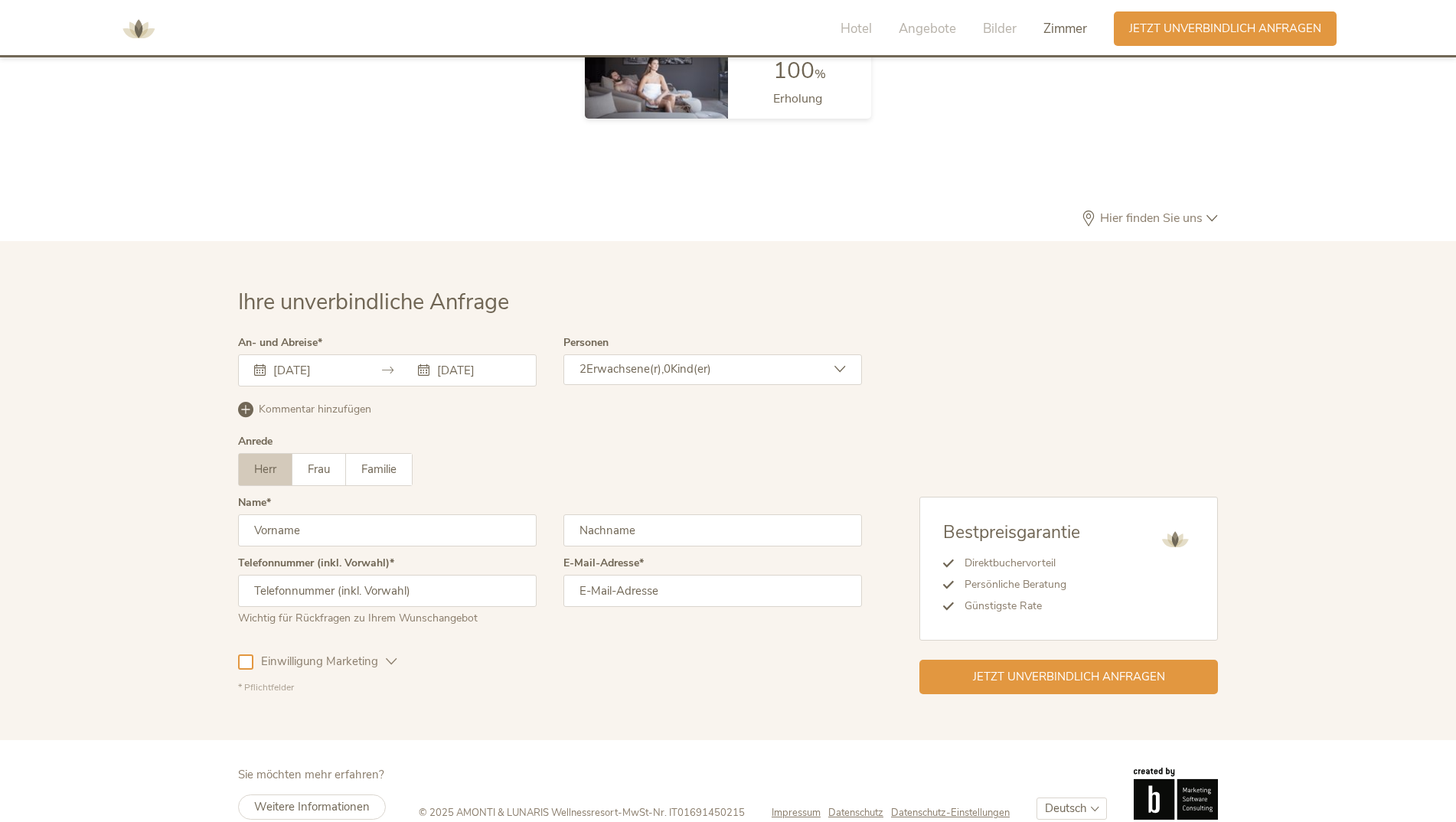
click at [744, 355] on div "2 Erwachsene(r), 0 Kind(er)" at bounding box center [712, 370] width 299 height 30
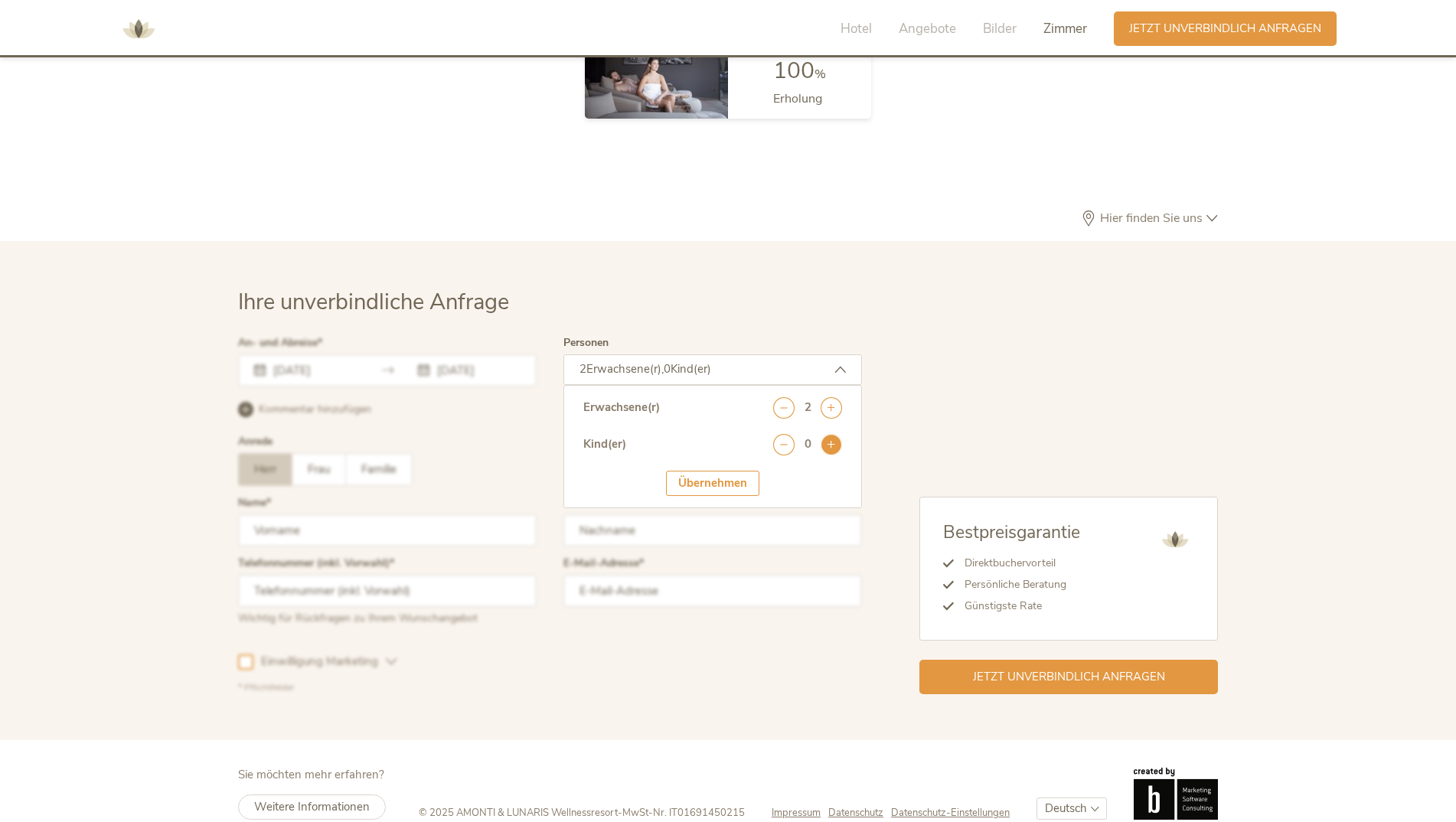
click at [829, 434] on icon at bounding box center [831, 444] width 22 height 22
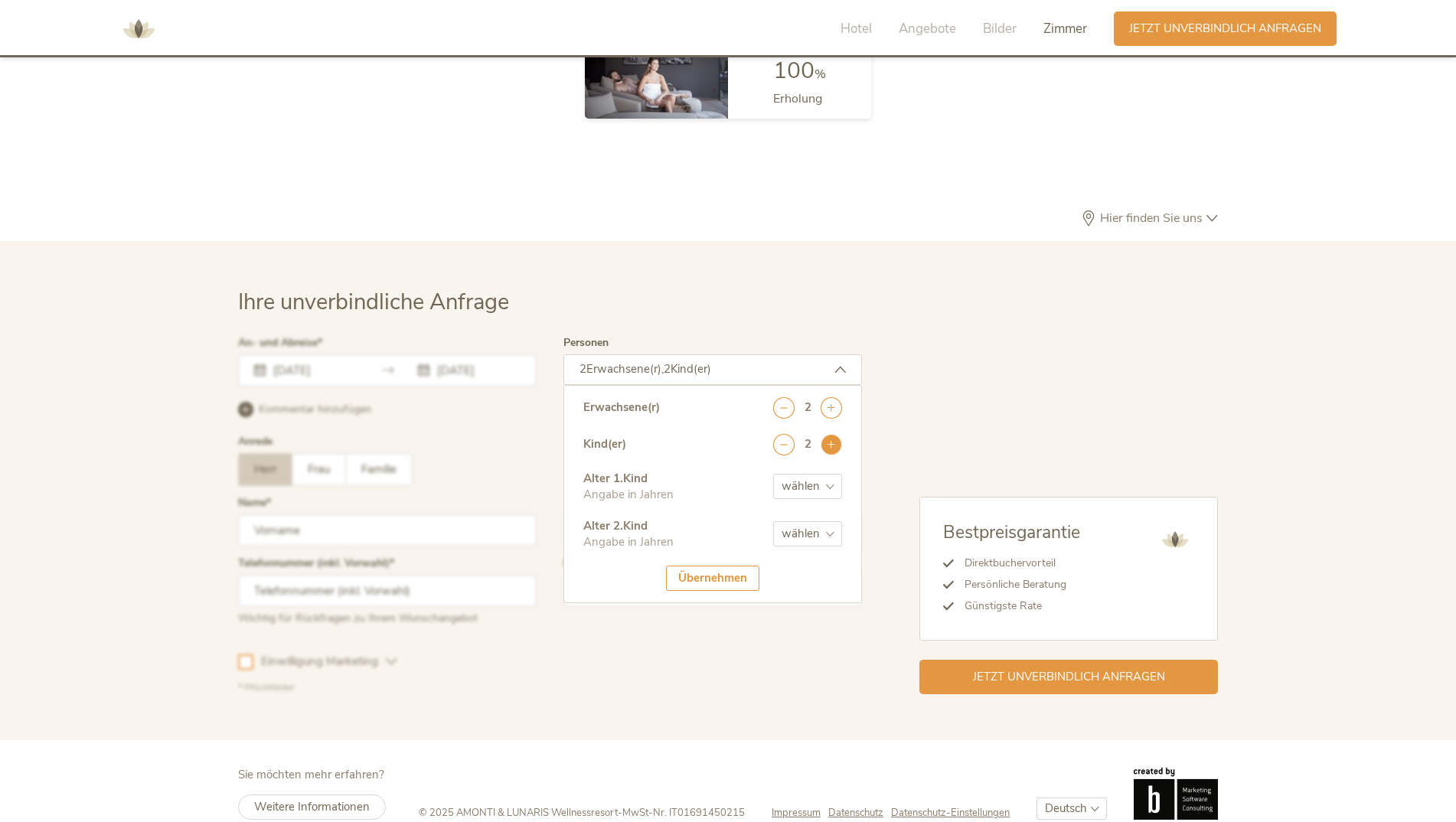
click at [829, 434] on icon at bounding box center [831, 444] width 22 height 22
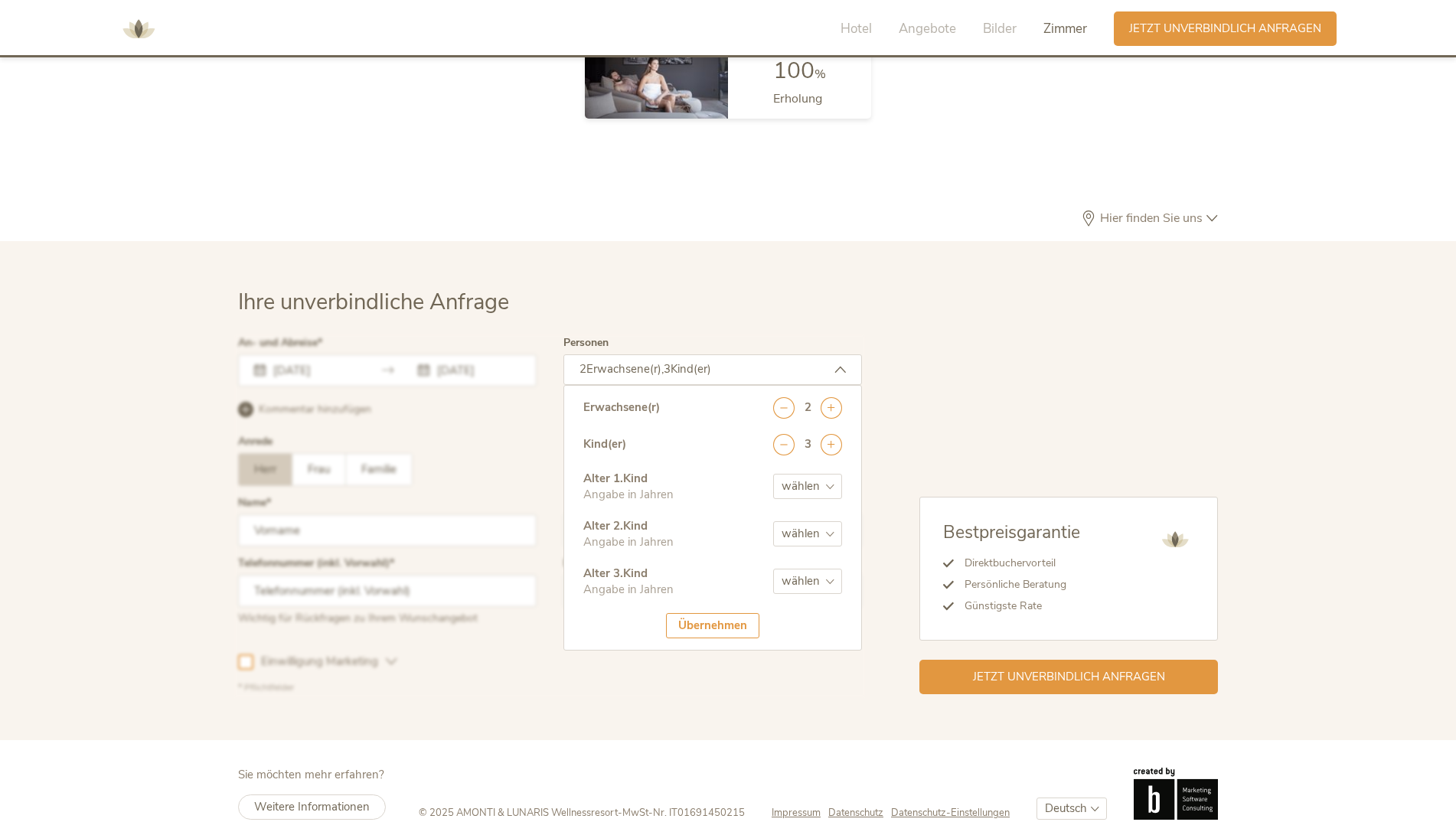
click at [814, 474] on select "wählen 0 1 2 3 4 5 6 7 8 9 10 11 12 13 14 15 16 17" at bounding box center [808, 487] width 69 height 26
select select "2"
click at [773, 474] on select "wählen 0 1 2 3 4 5 6 7 8 9 10 11 12 13 14 15 16 17" at bounding box center [808, 487] width 69 height 26
click at [800, 521] on select "wählen 0 1 2 3 4 5 6 7 8 9 10 11 12 13 14 15 16 17" at bounding box center [808, 534] width 69 height 26
select select "15"
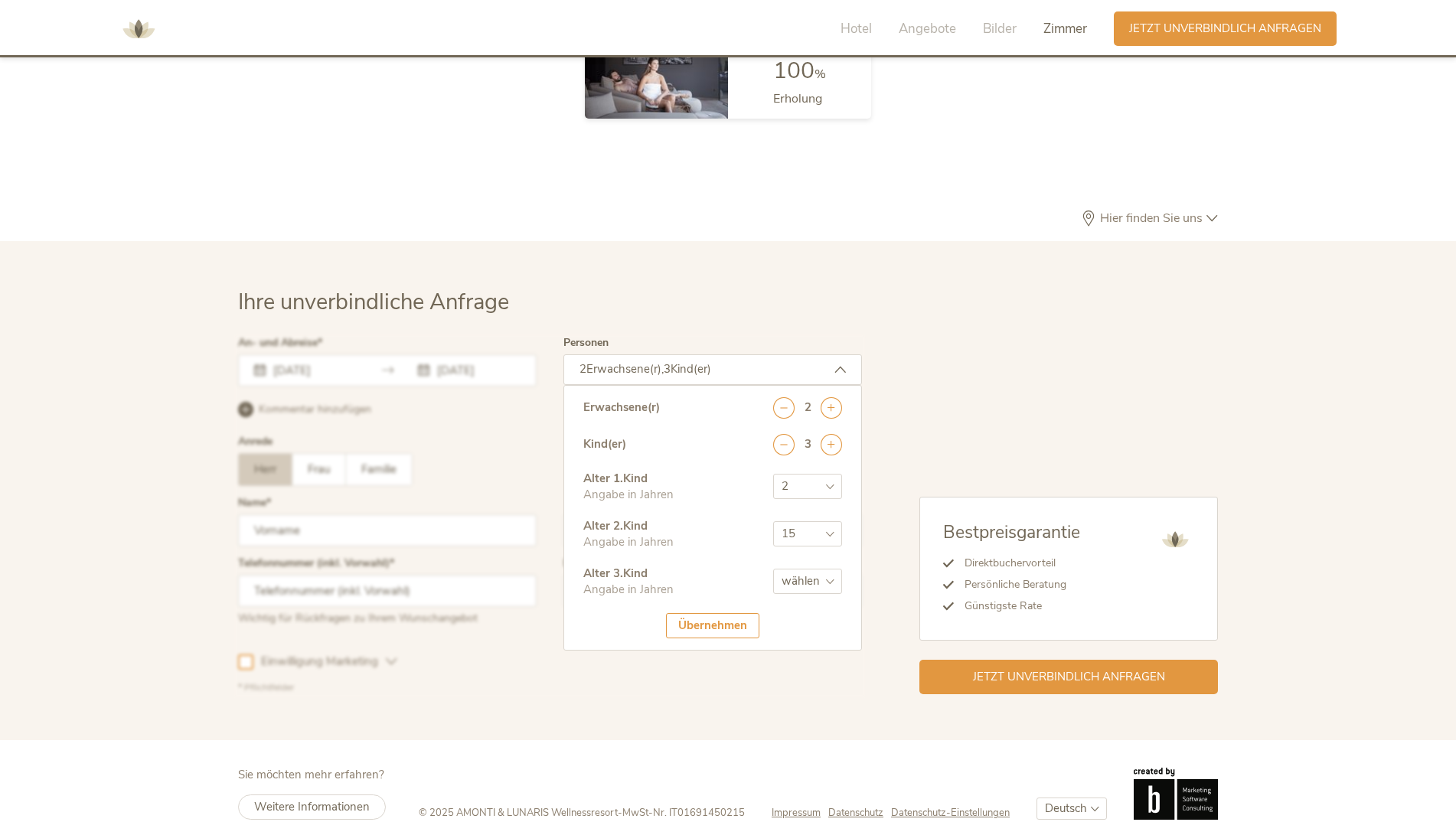
click at [773, 521] on select "wählen 0 1 2 3 4 5 6 7 8 9 10 11 12 13 14 15 16 17" at bounding box center [808, 534] width 69 height 26
click at [814, 568] on select "wählen 0 1 2 3 4 5 6 7 8 9 10 11 12 13 14 15 16 17" at bounding box center [808, 581] width 69 height 26
select select "17"
click at [773, 568] on select "wählen 0 1 2 3 4 5 6 7 8 9 10 11 12 13 14 15 16 17" at bounding box center [808, 581] width 69 height 26
click at [729, 613] on div "Übernehmen" at bounding box center [712, 626] width 94 height 26
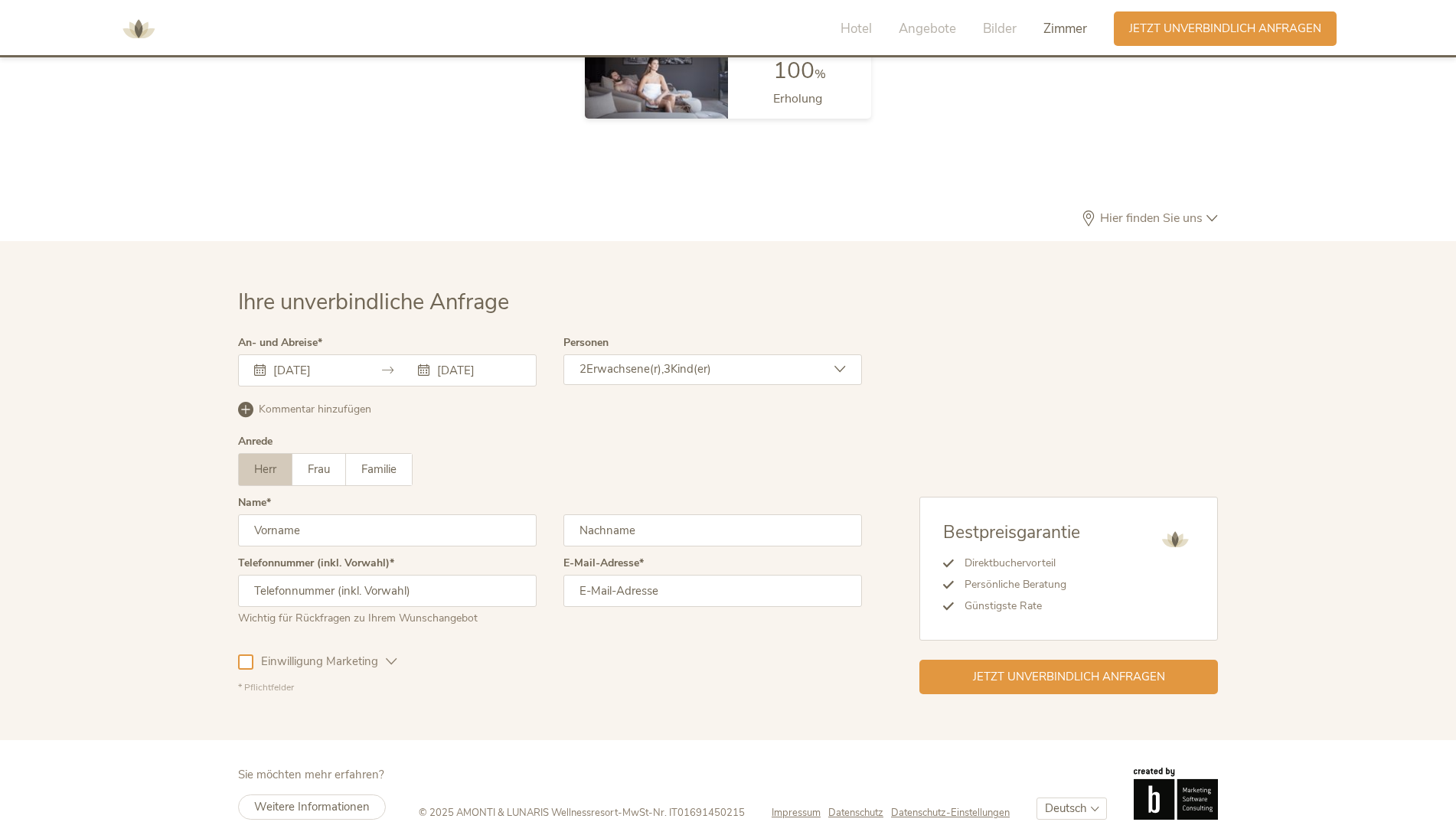
click at [400, 515] on input "text" at bounding box center [387, 531] width 299 height 32
type input "[PERSON_NAME]"
type input "Fritze"
type input "[PHONE_NUMBER]"
type input "[EMAIL_ADDRESS][DOMAIN_NAME]"
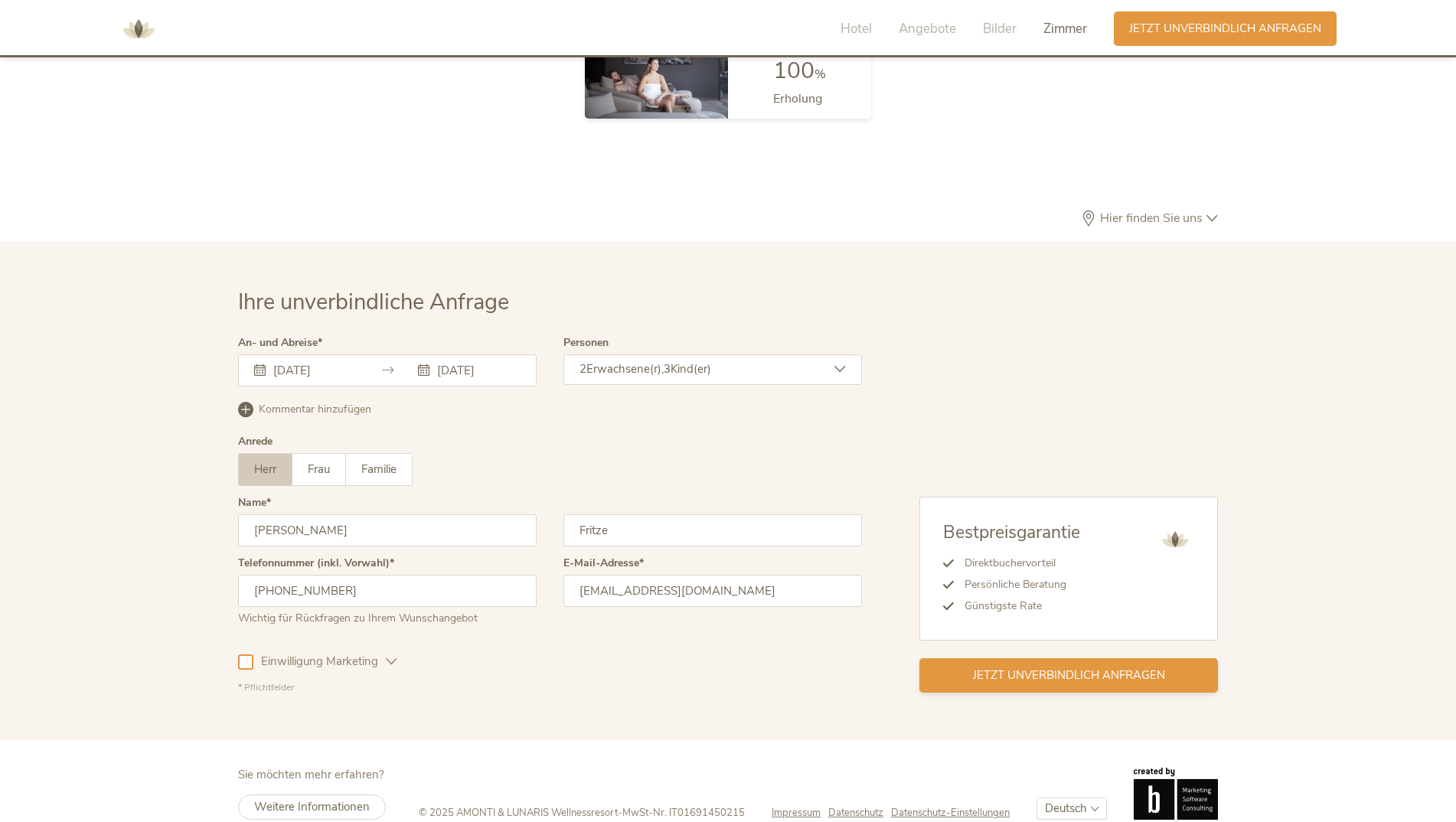
click at [981, 668] on span "Jetzt unverbindlich anfragen" at bounding box center [1069, 676] width 192 height 16
